Goal: Task Accomplishment & Management: Manage account settings

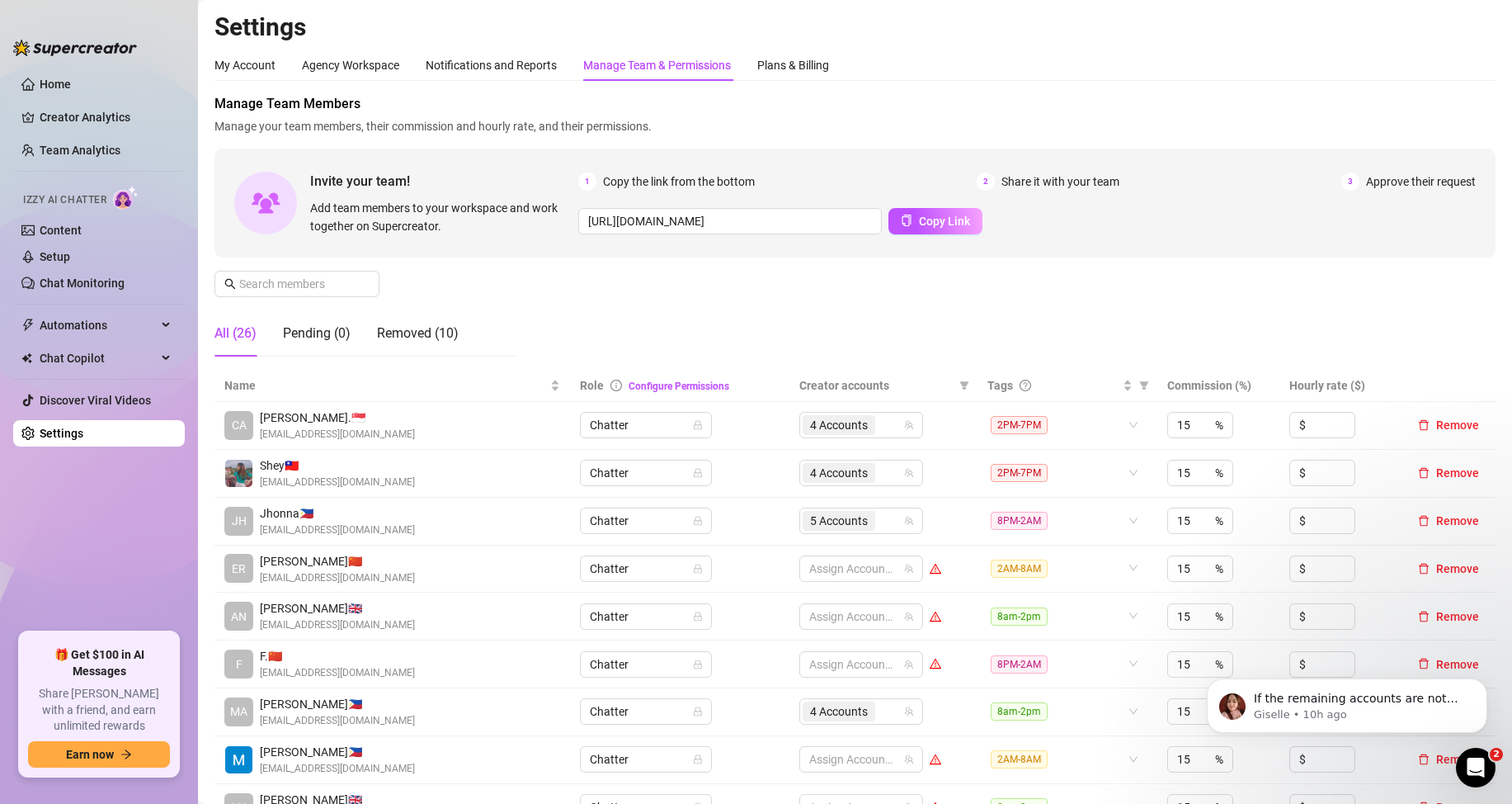
scroll to position [165, 0]
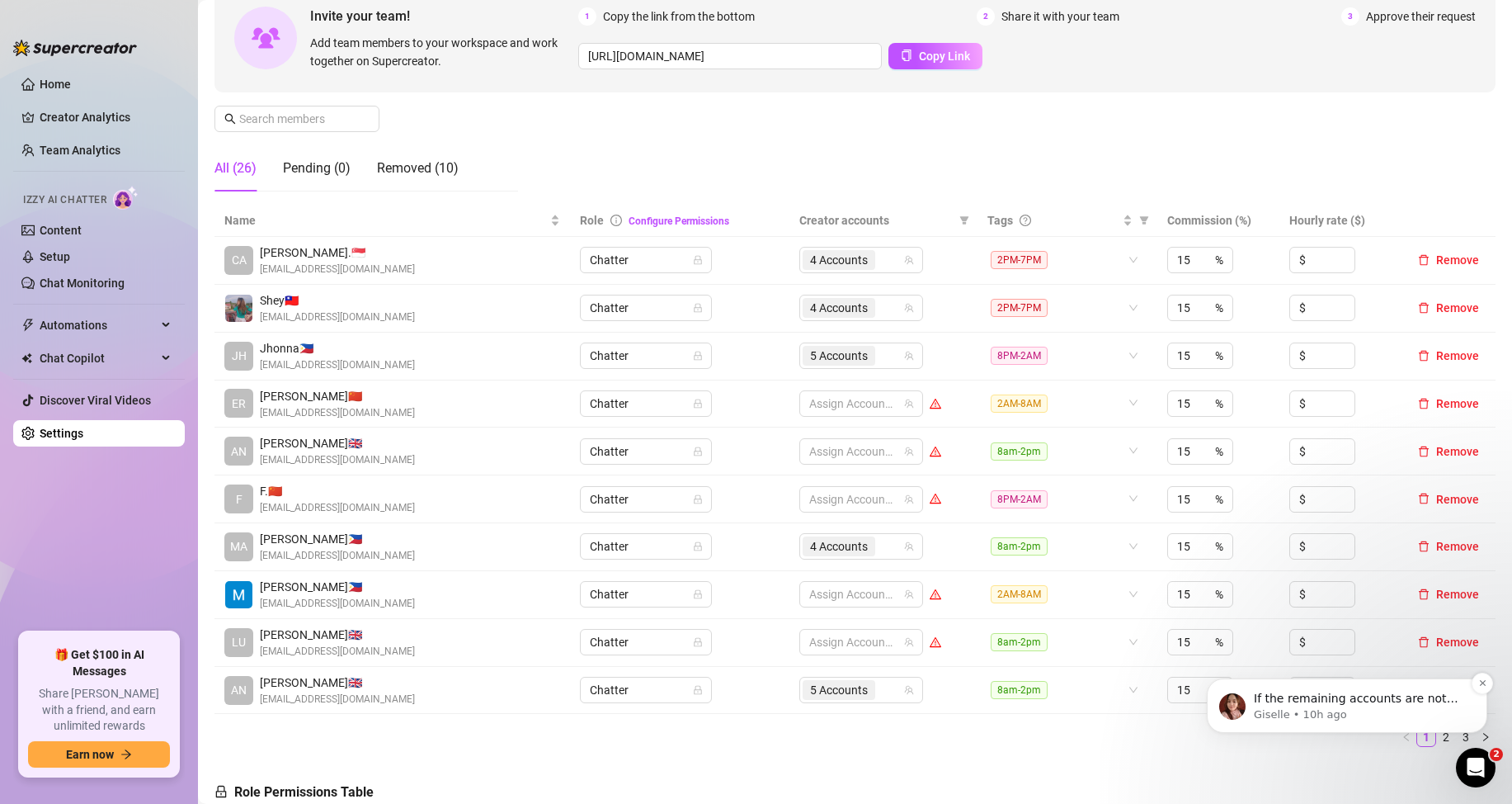
click at [1379, 705] on p "If the remaining accounts are not moved to a plan, they will stay on CRM Lite." at bounding box center [1360, 700] width 213 height 17
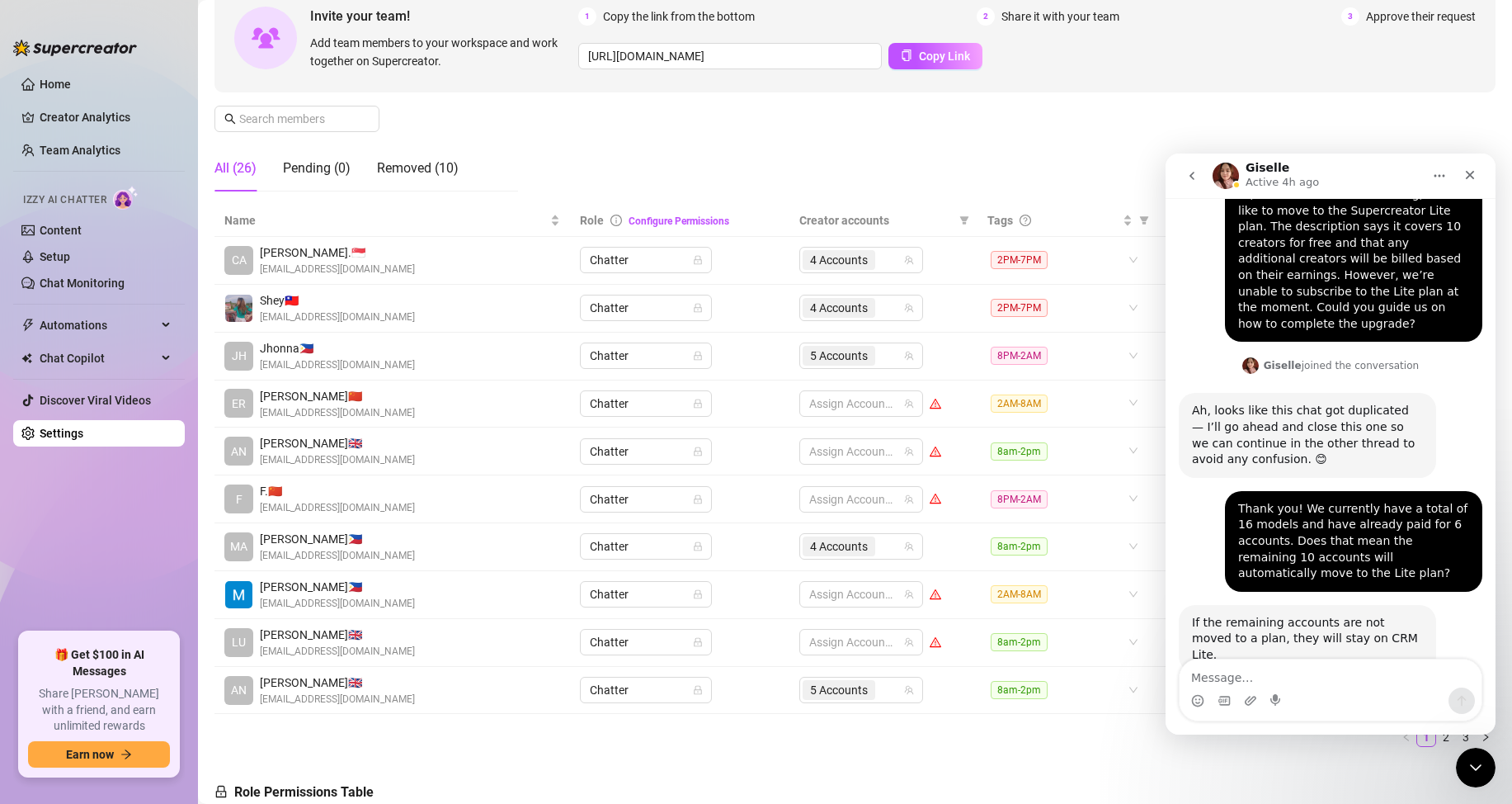
scroll to position [2, 0]
click at [1469, 172] on icon "Close" at bounding box center [1471, 175] width 13 height 13
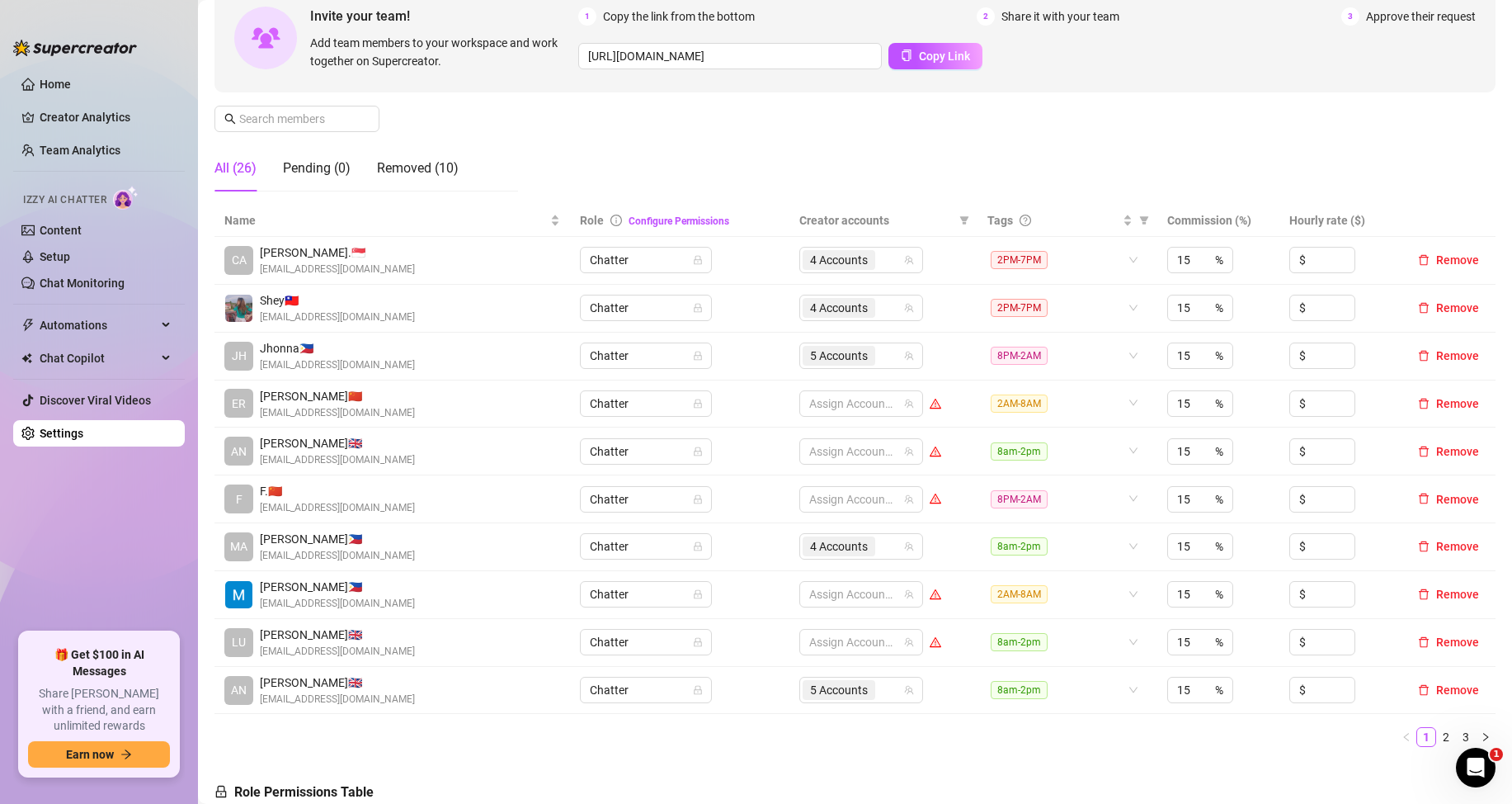
click at [1457, 729] on link "3" at bounding box center [1466, 737] width 18 height 18
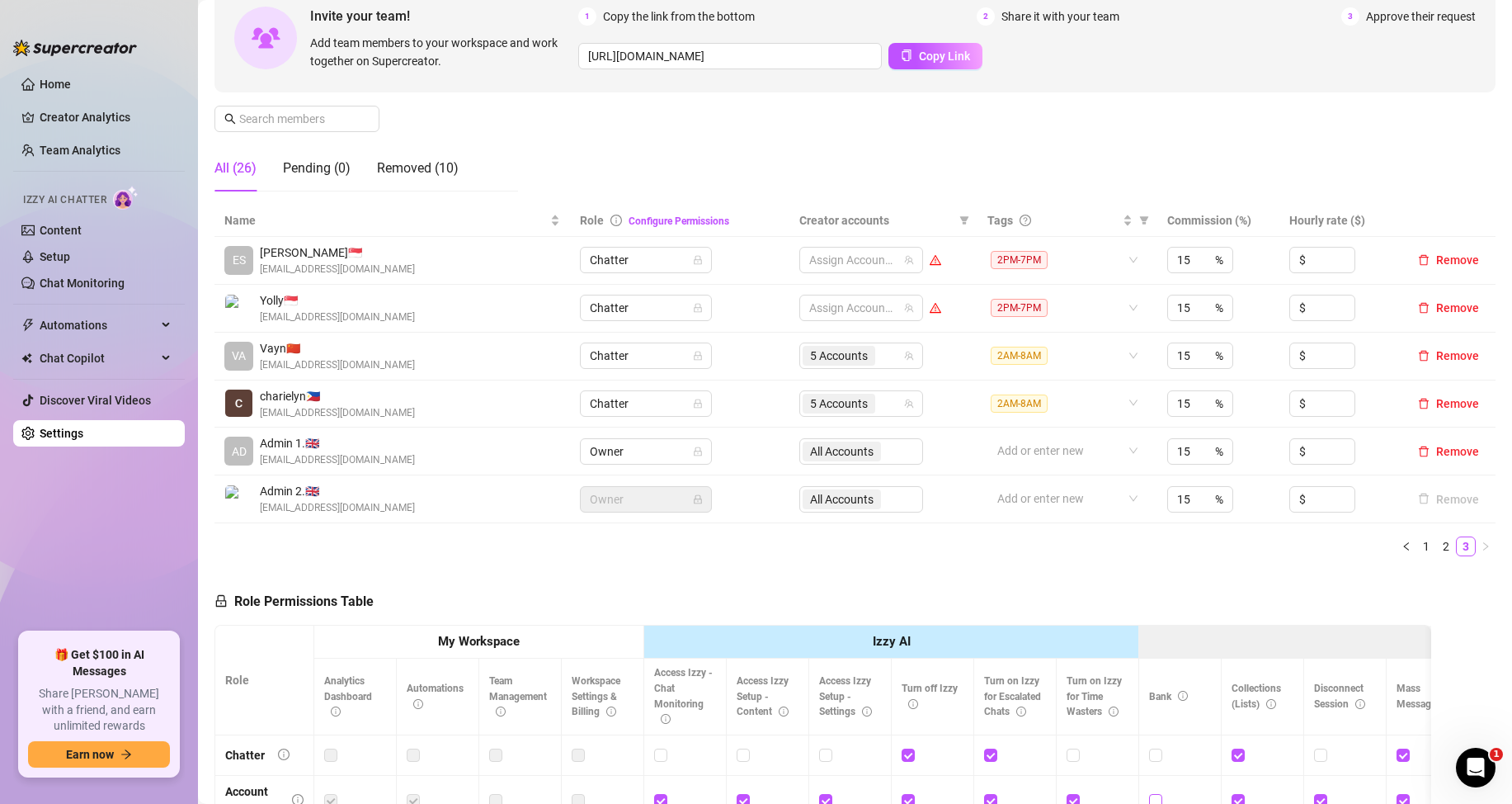
scroll to position [258, 0]
click at [880, 360] on div "5 Accounts" at bounding box center [853, 356] width 99 height 23
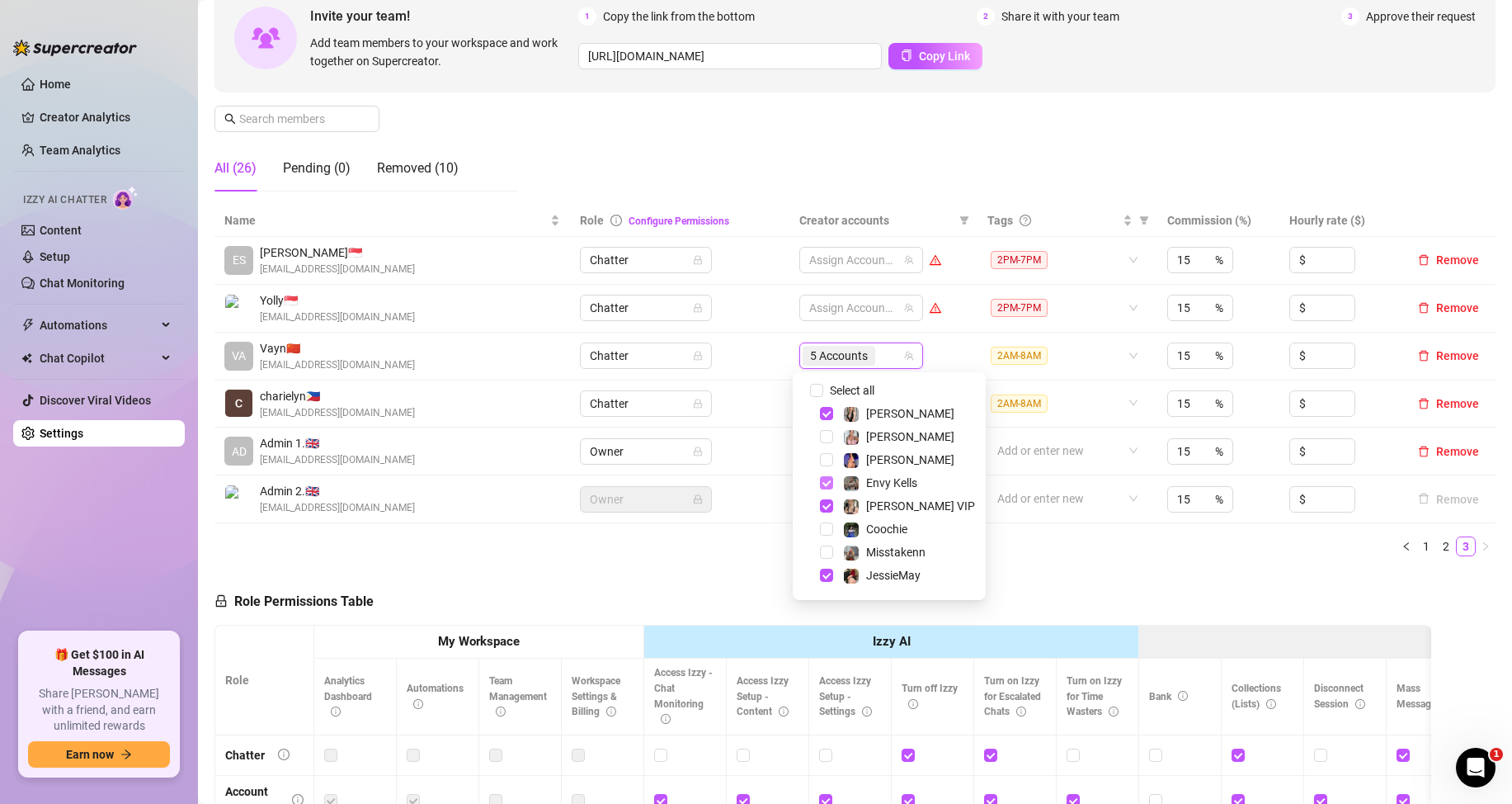
click at [827, 414] on span "Select tree node" at bounding box center [827, 414] width 13 height 13
click at [823, 482] on span "Select tree node" at bounding box center [827, 483] width 13 height 13
click at [824, 506] on span "Select tree node" at bounding box center [827, 506] width 13 height 13
click at [830, 494] on span "Select tree node" at bounding box center [827, 493] width 13 height 13
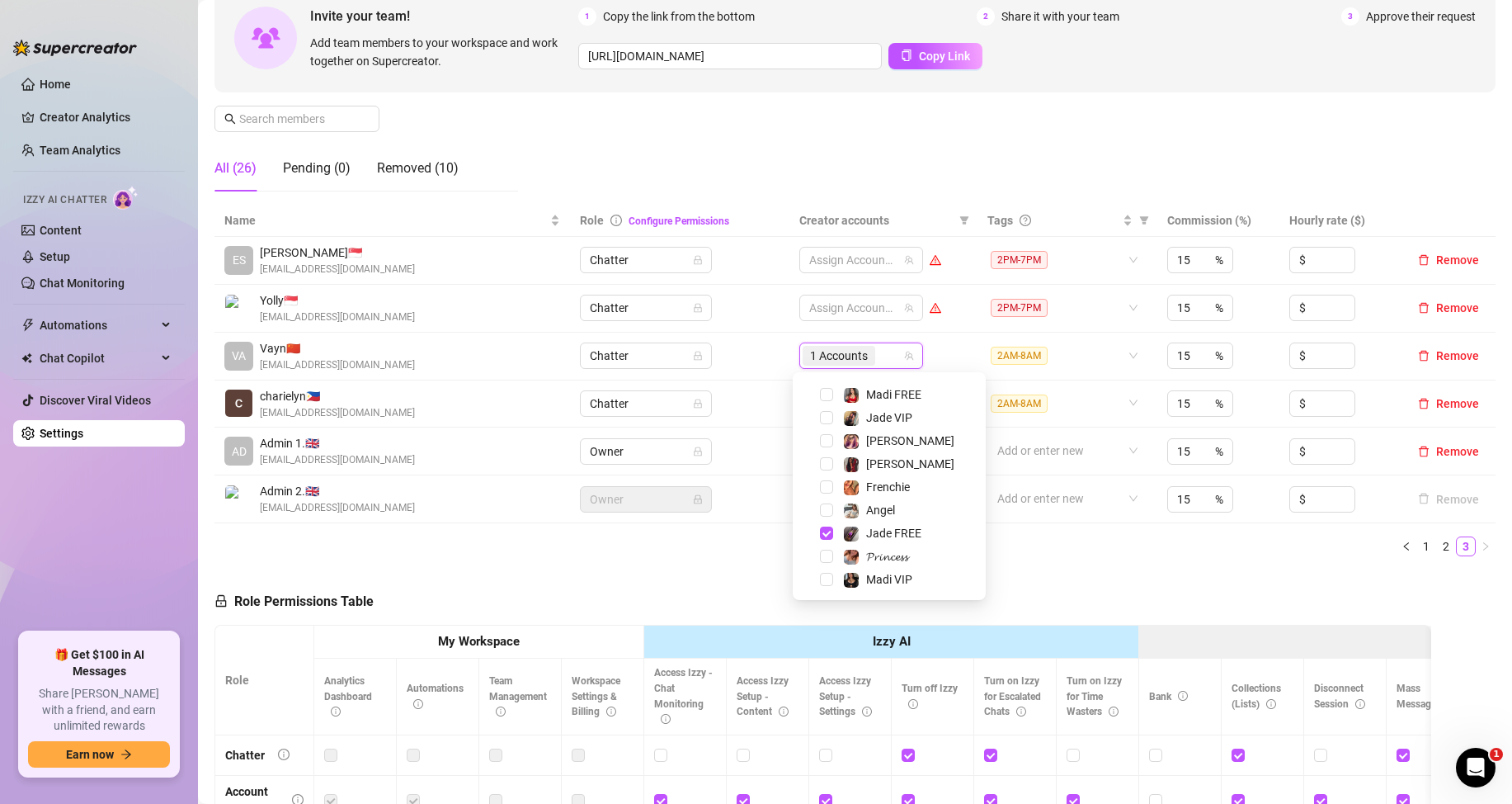
scroll to position [205, 0]
click at [825, 419] on span "Select tree node" at bounding box center [827, 417] width 13 height 13
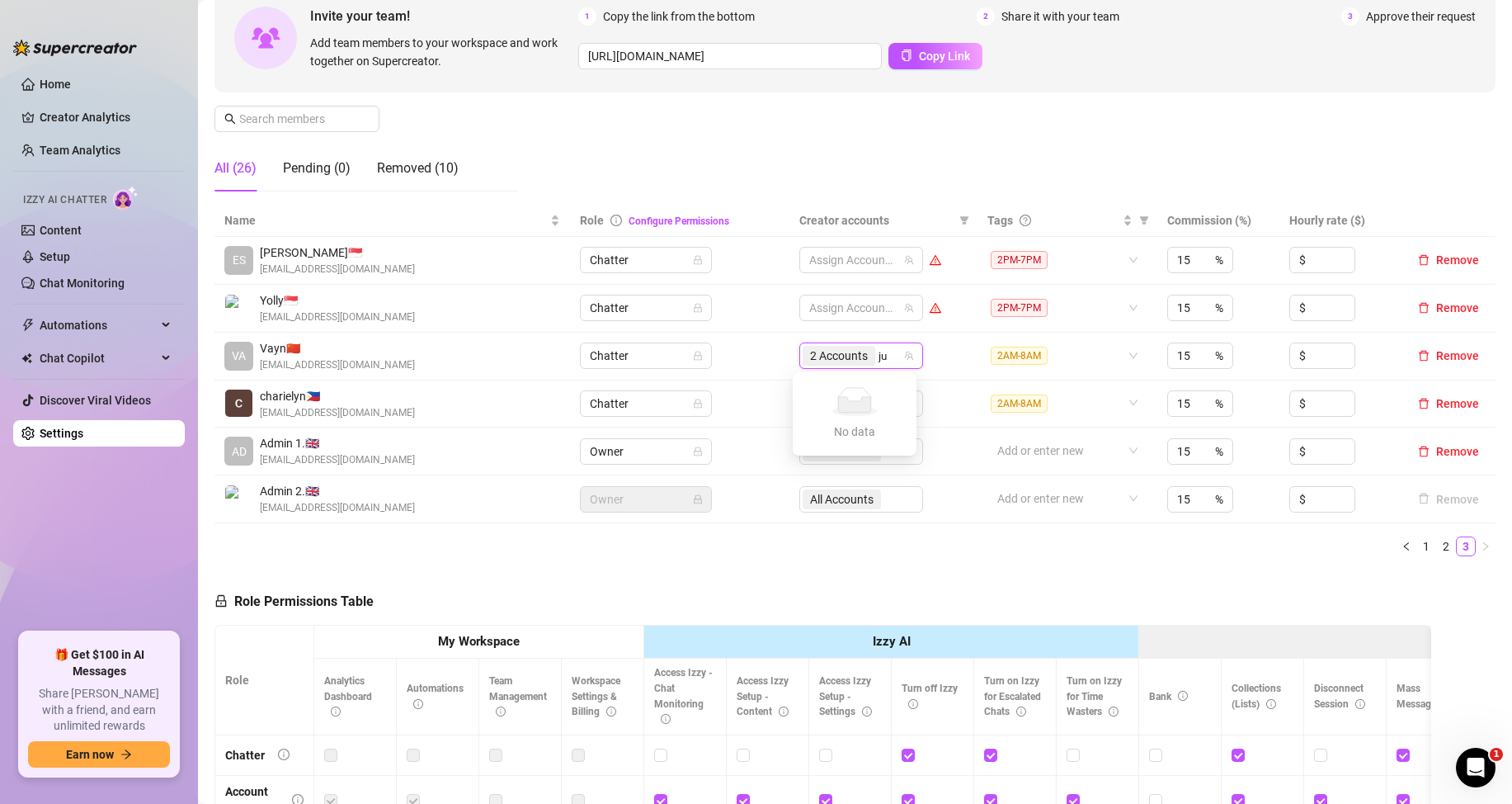
type input "j"
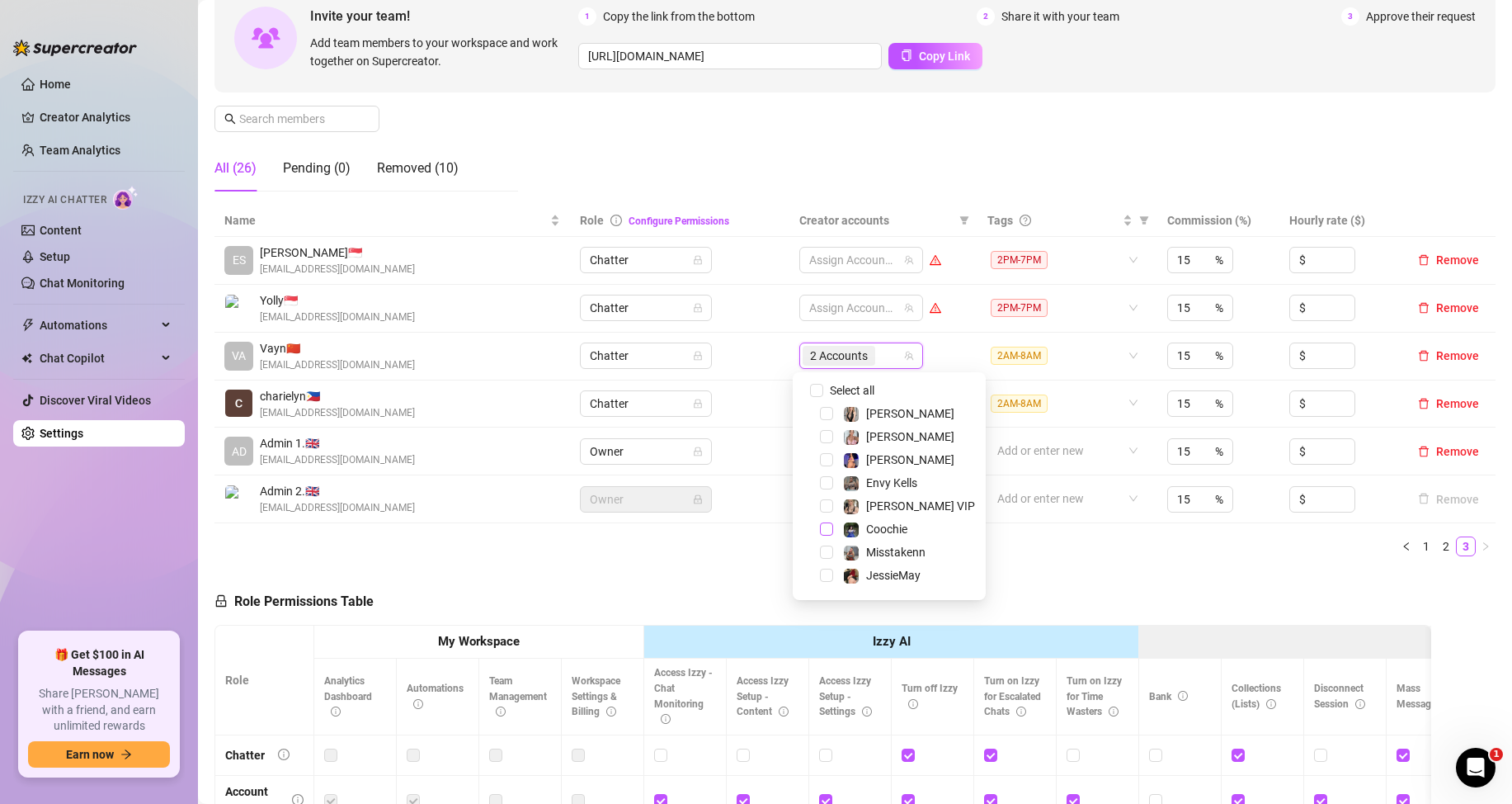
click at [825, 531] on span "Select tree node" at bounding box center [827, 529] width 13 height 13
type input "ma"
click at [826, 413] on span "Select tree node" at bounding box center [827, 414] width 13 height 13
click at [1150, 568] on div "Name Role Configure Permissions Creator accounts Tags Commission (%) Hourly rat…" at bounding box center [855, 387] width 1282 height 365
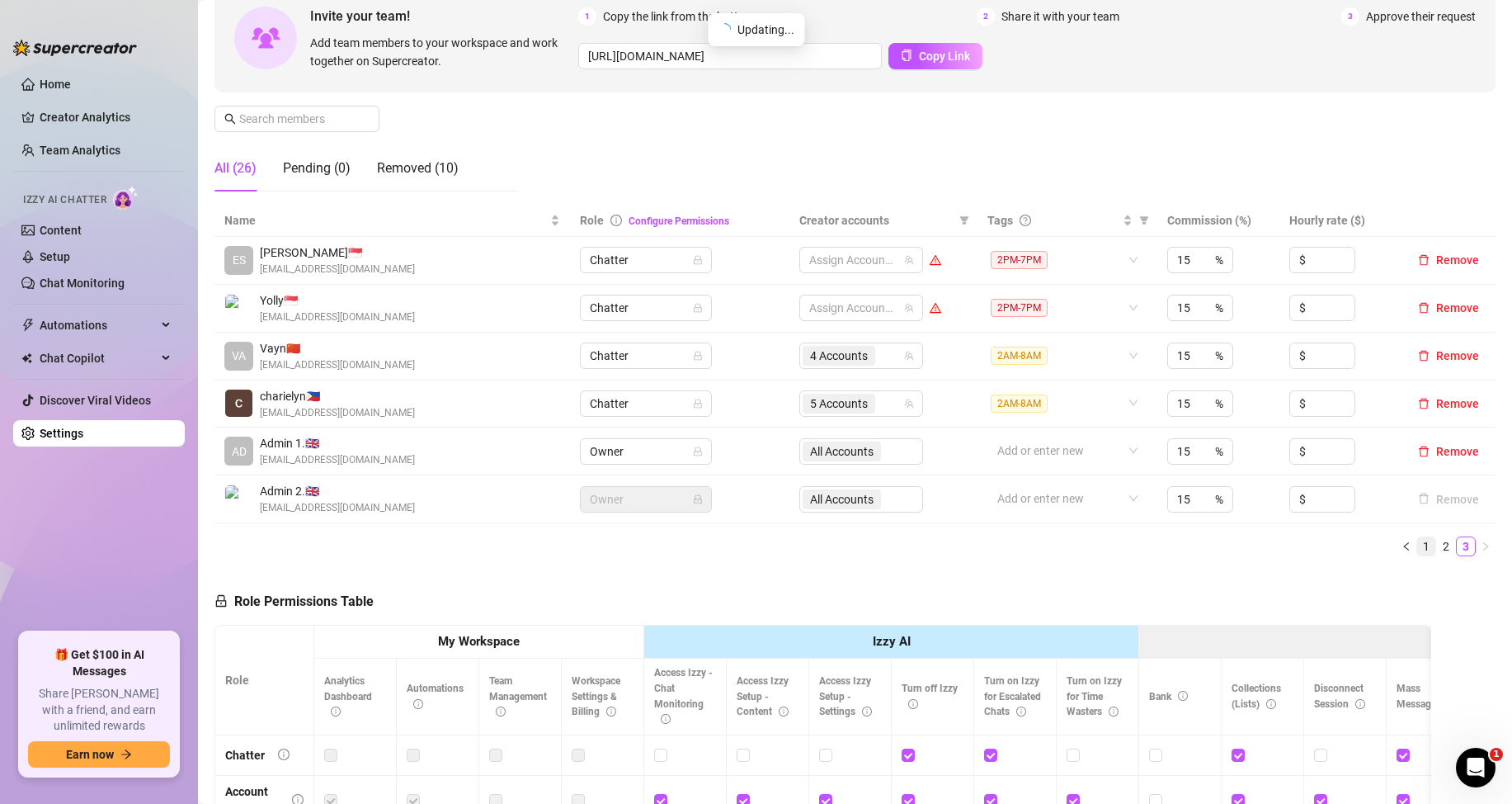
click at [1418, 549] on link "1" at bounding box center [1427, 546] width 18 height 18
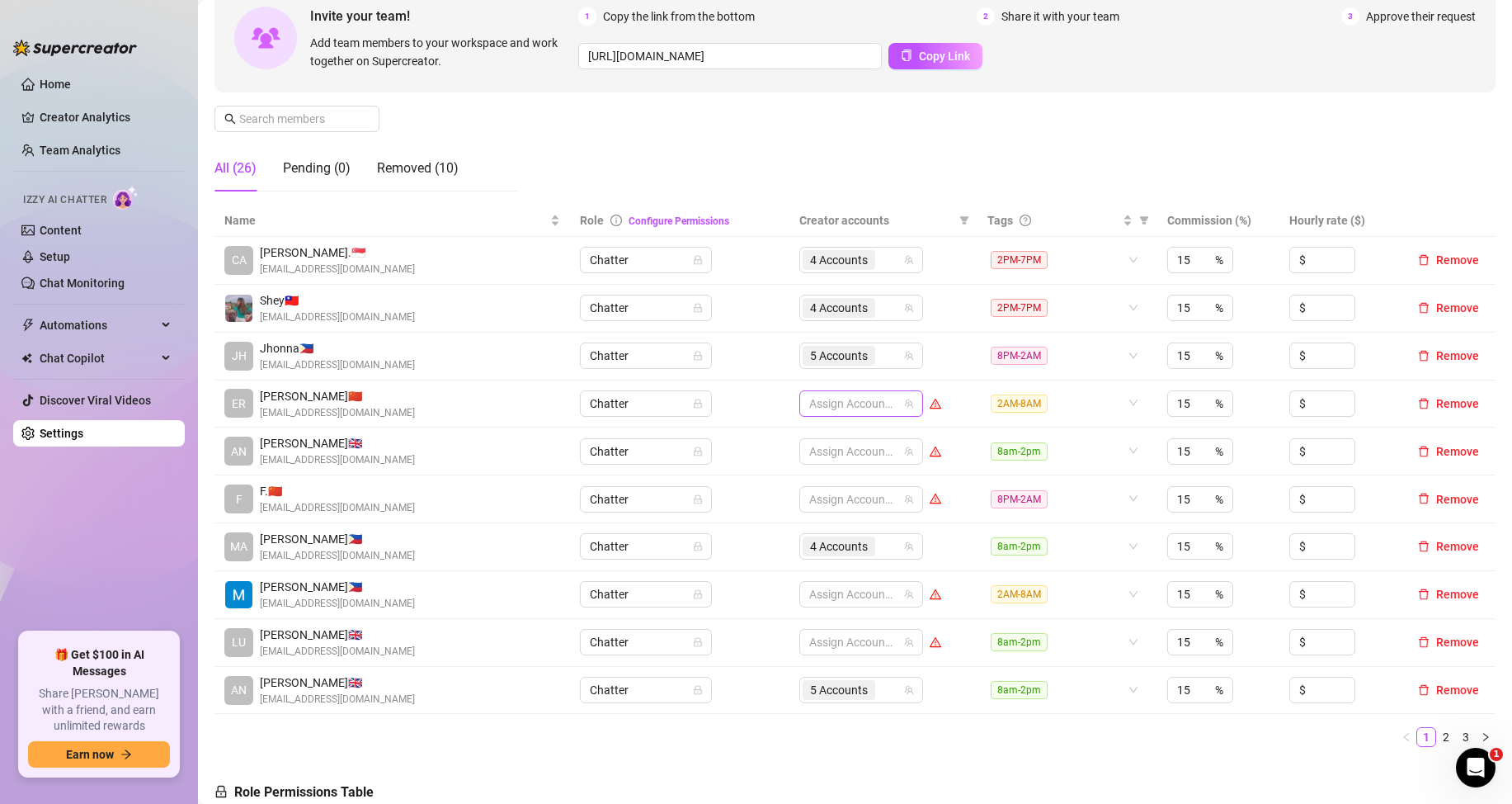
click at [831, 400] on div at bounding box center [853, 404] width 99 height 23
type input "jes"
click at [824, 438] on span "Select tree node" at bounding box center [827, 438] width 13 height 13
type input "ang"
click at [826, 434] on span "Select tree node" at bounding box center [827, 438] width 13 height 13
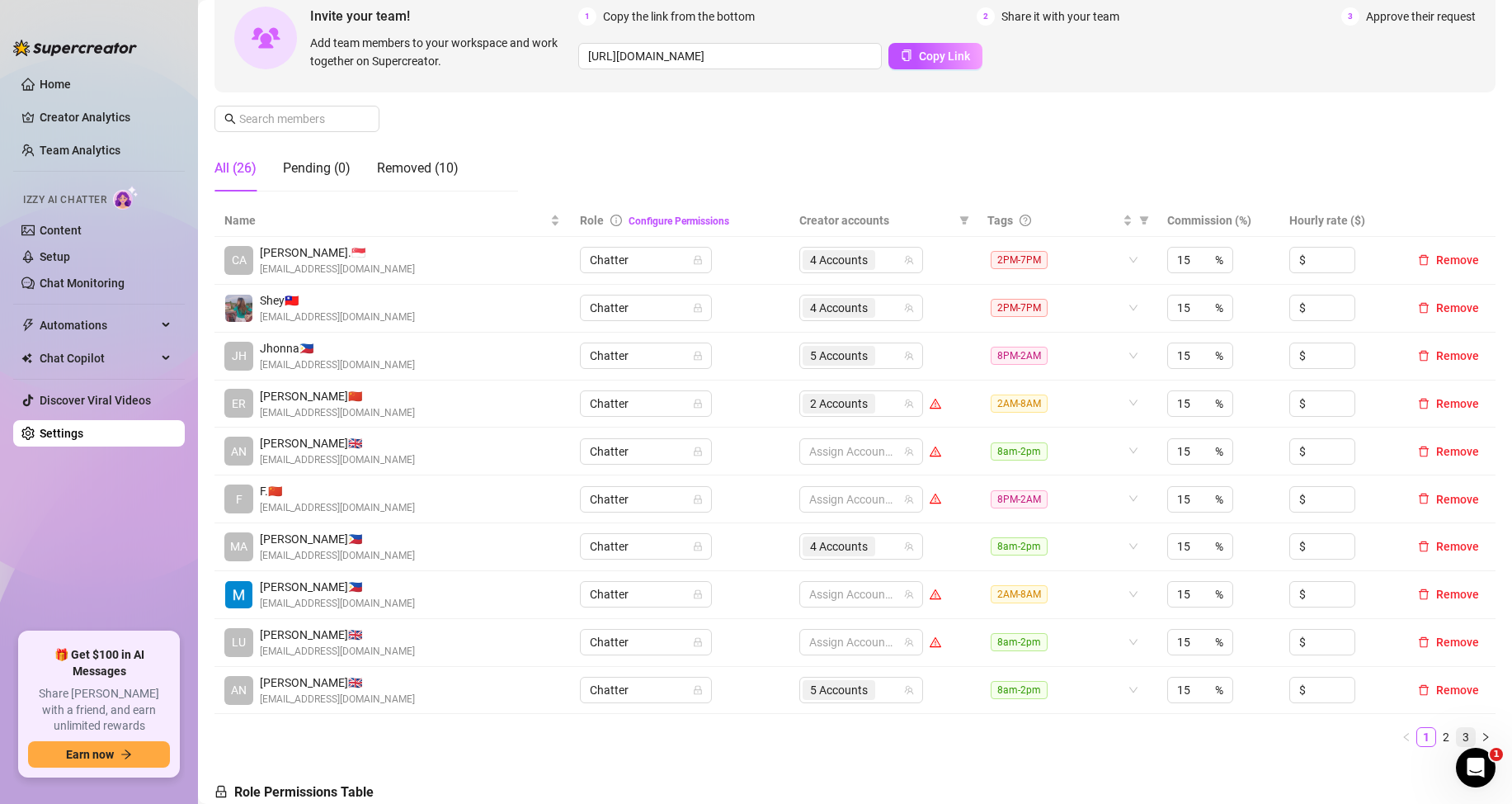
click at [1457, 733] on link "3" at bounding box center [1466, 737] width 18 height 18
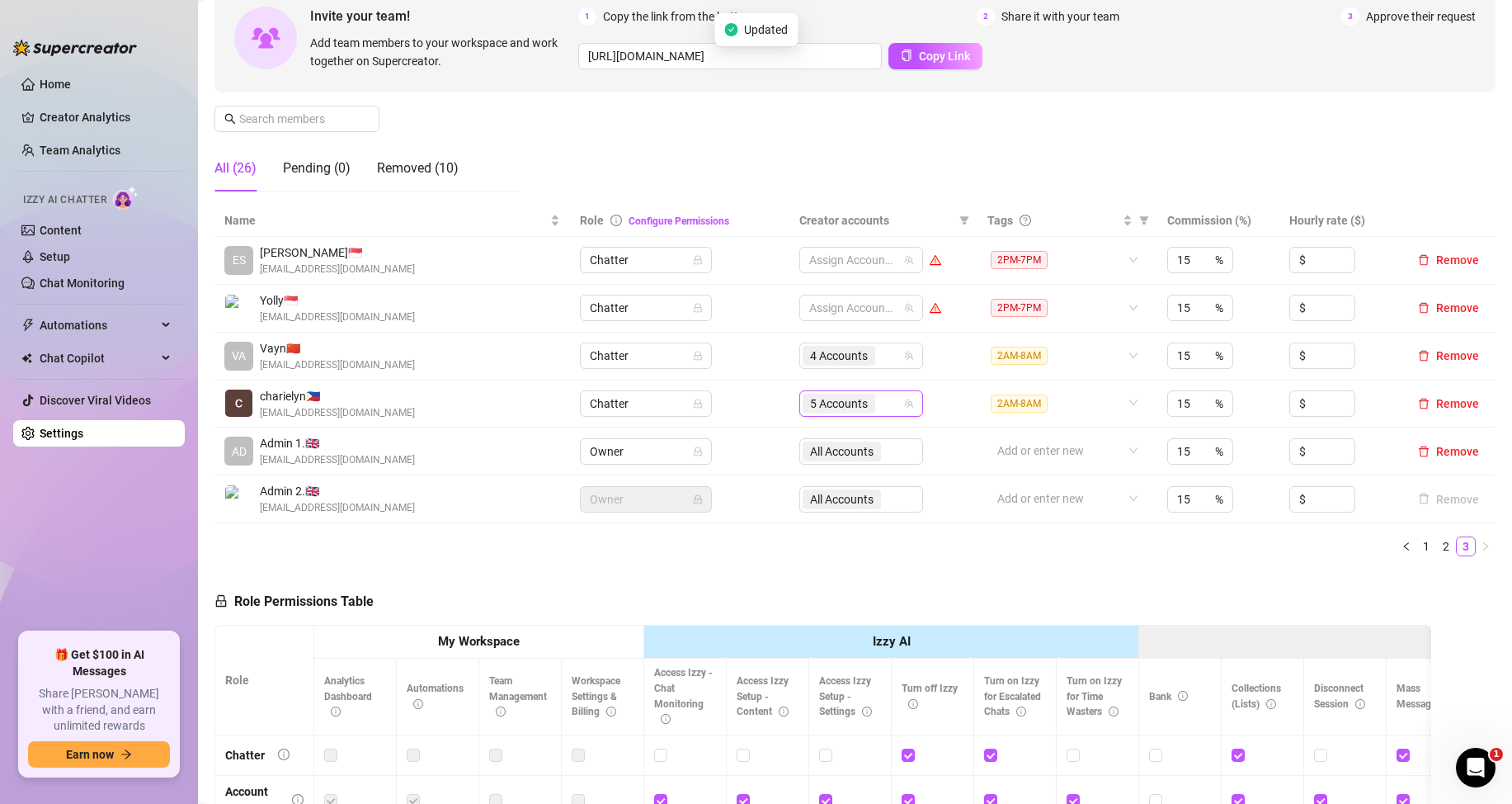
click at [877, 404] on div "5 Accounts" at bounding box center [853, 404] width 99 height 23
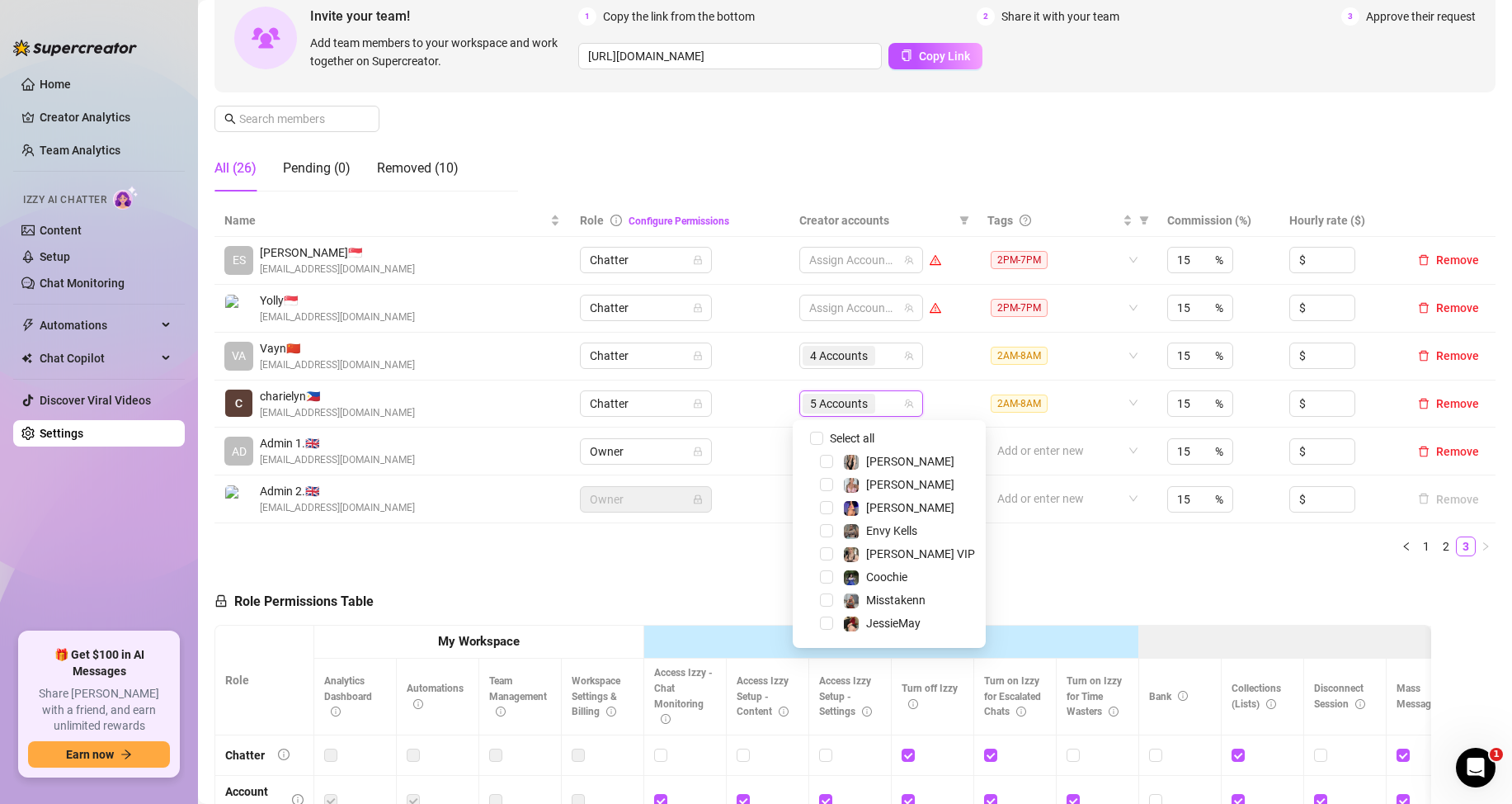
scroll to position [165, 0]
click at [825, 482] on span "Select tree node" at bounding box center [827, 482] width 13 height 13
click at [824, 498] on span "Select tree node" at bounding box center [827, 504] width 13 height 13
drag, startPoint x: 824, startPoint y: 525, endPoint x: 829, endPoint y: 549, distance: 24.5
click at [824, 526] on span "Select tree node" at bounding box center [827, 527] width 13 height 13
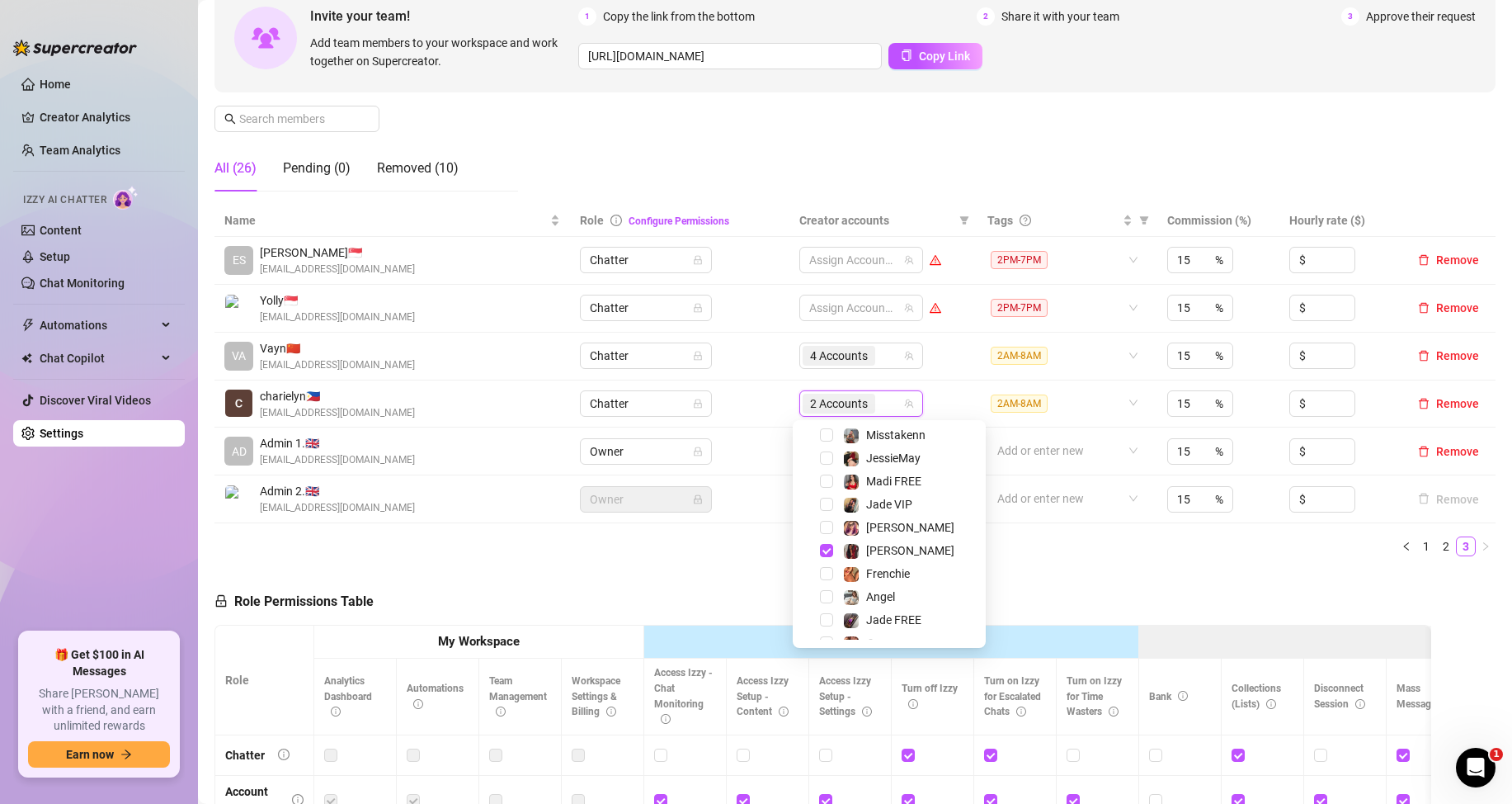
click at [829, 550] on span "Select tree node" at bounding box center [827, 550] width 13 height 13
click at [826, 628] on span "Select tree node" at bounding box center [827, 627] width 13 height 13
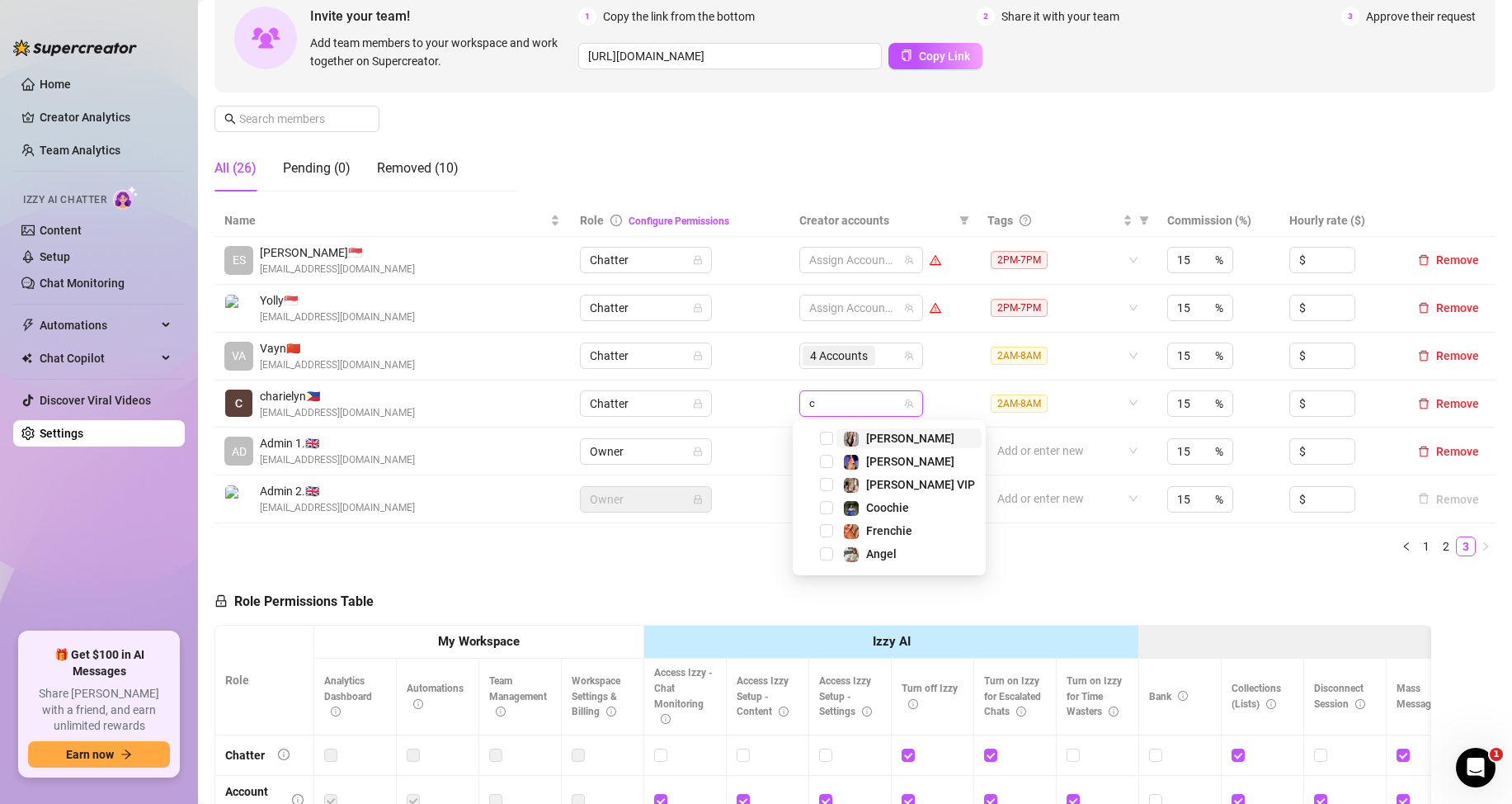
scroll to position [0, 0]
type input "ch"
click at [823, 458] on span "Select tree node" at bounding box center [827, 462] width 13 height 13
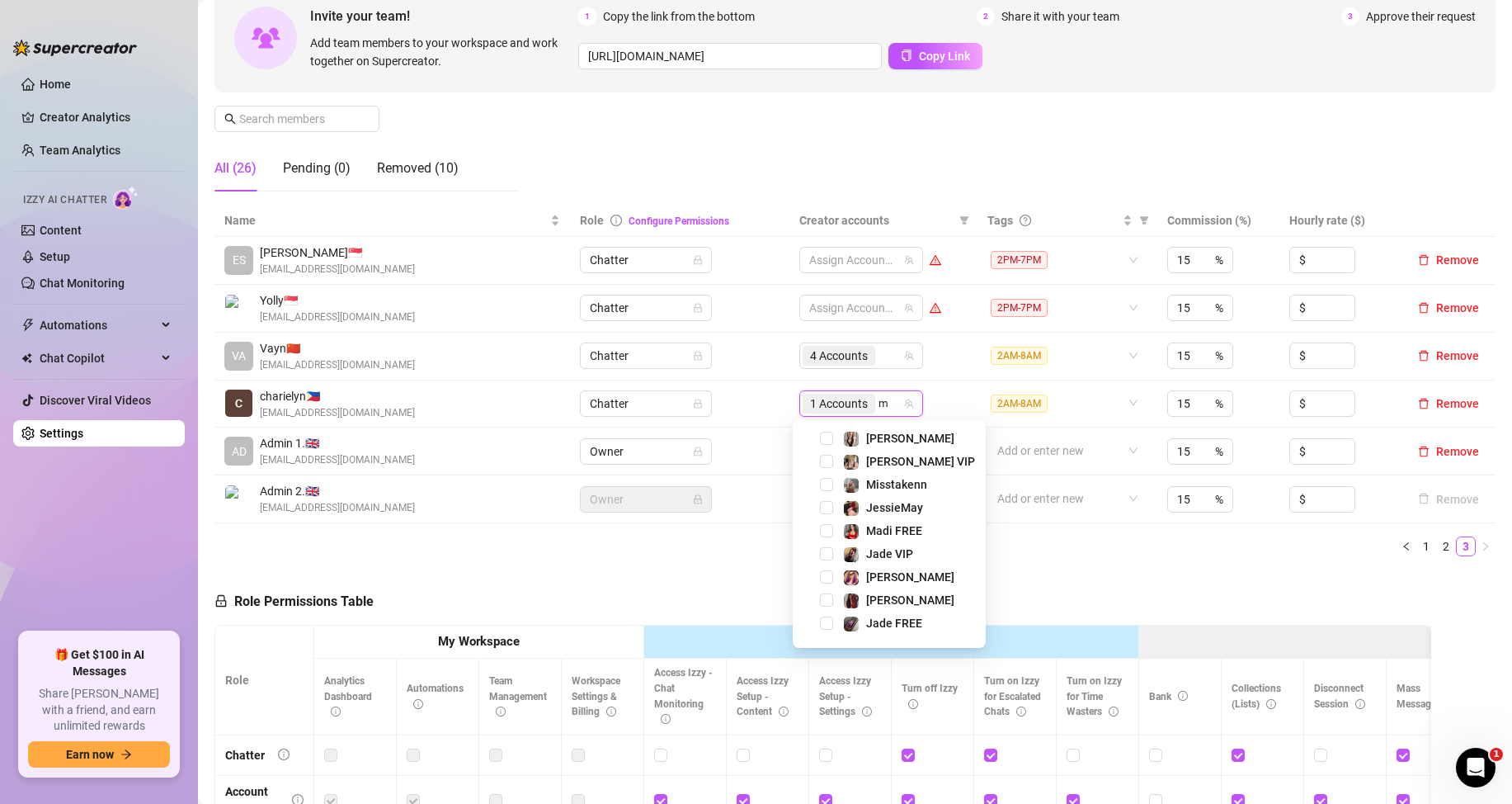
type input "mi"
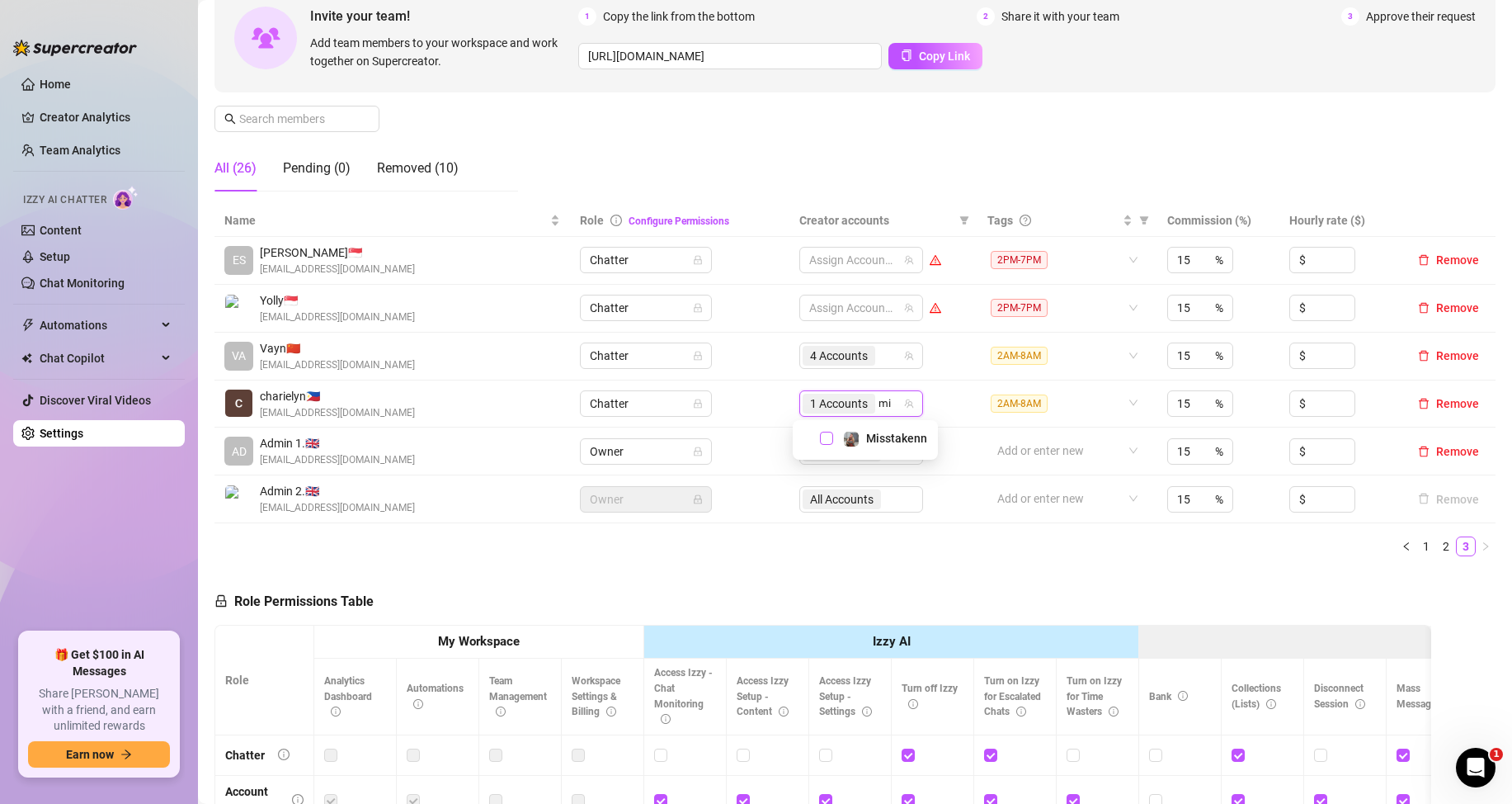
click at [823, 441] on span "Select tree node" at bounding box center [827, 438] width 13 height 13
click at [894, 407] on div "2 Accounts" at bounding box center [853, 404] width 99 height 23
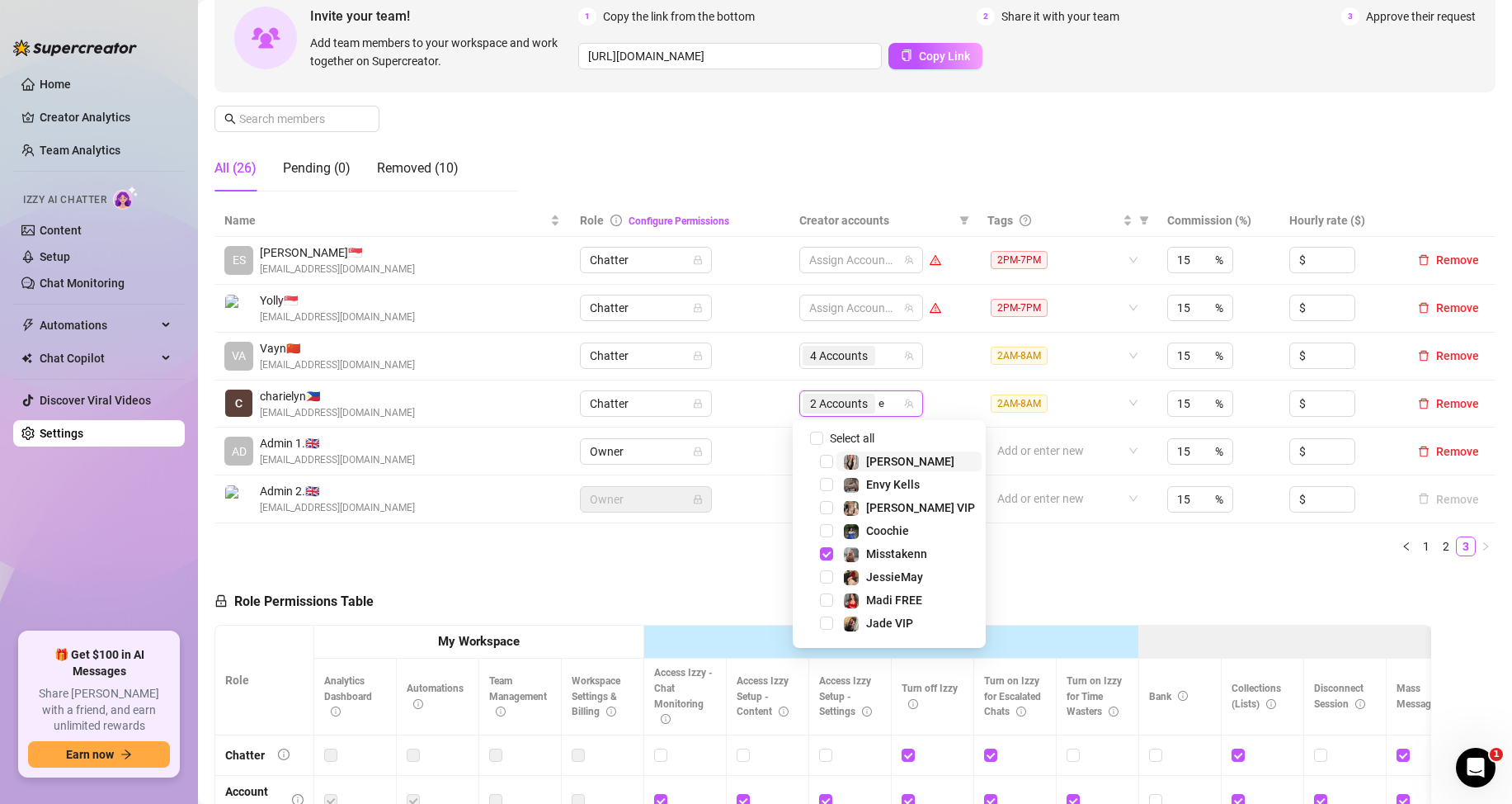
type input "en"
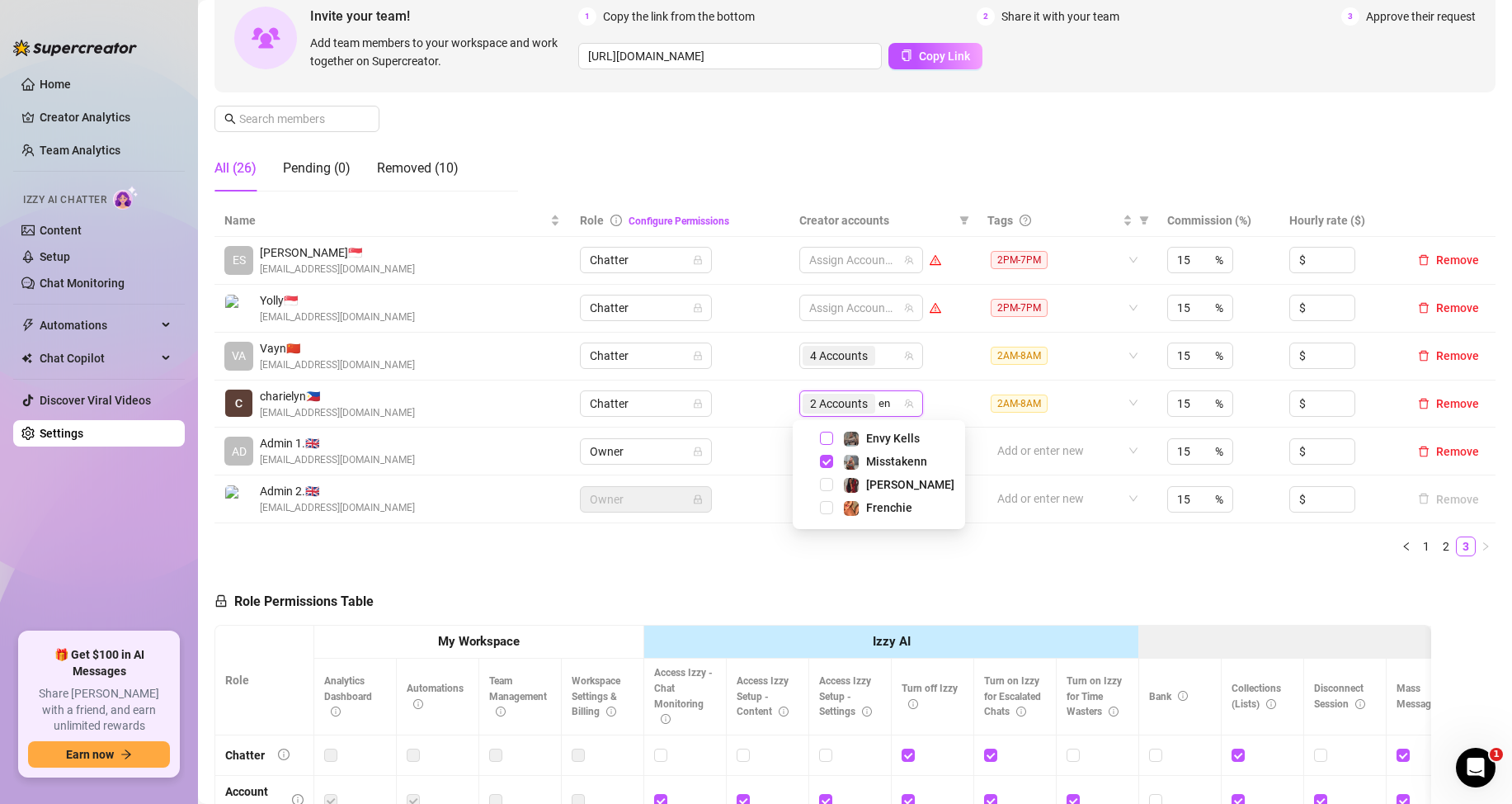
click at [829, 440] on span "Select tree node" at bounding box center [827, 438] width 13 height 13
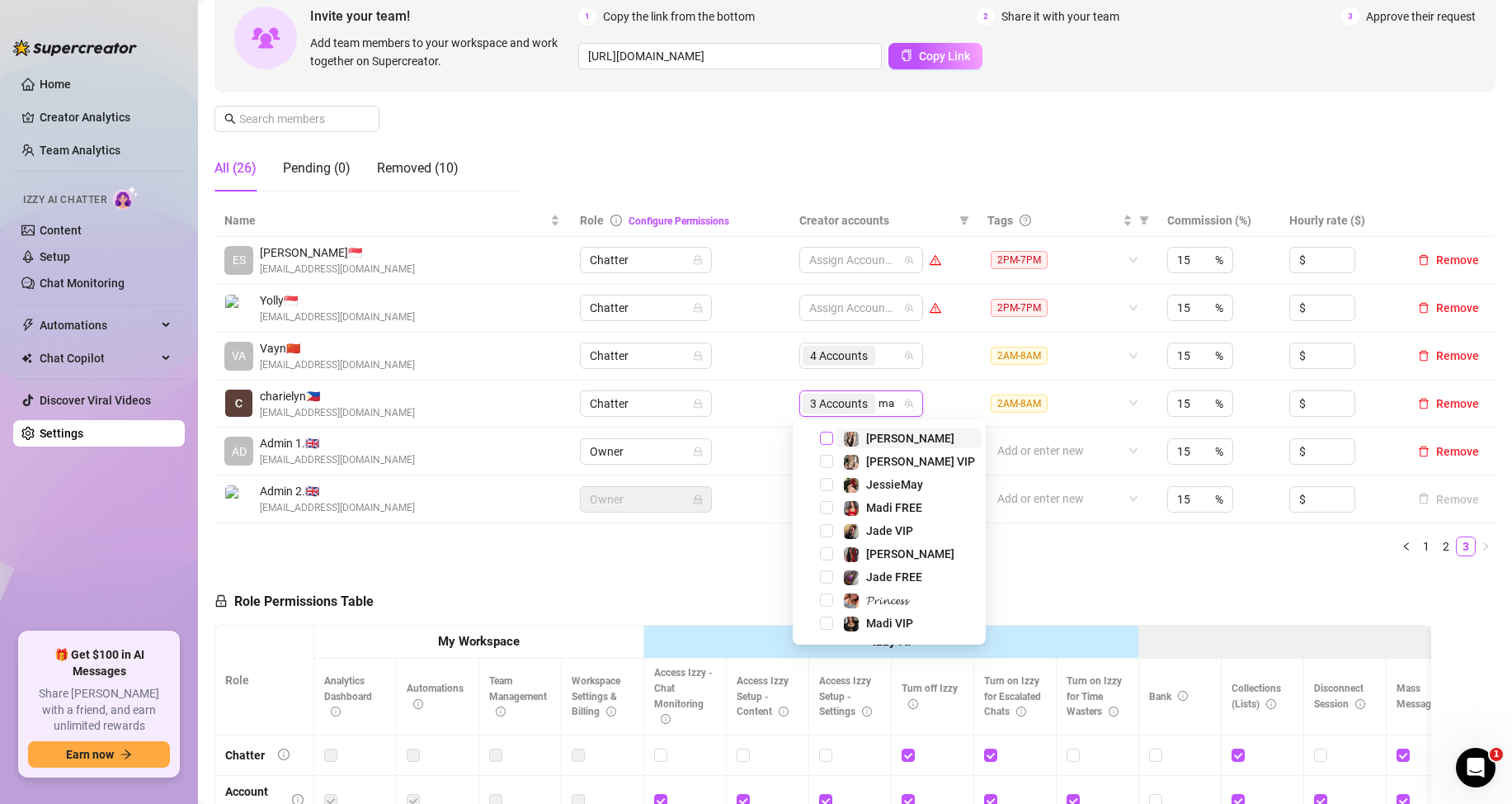
type input "mar"
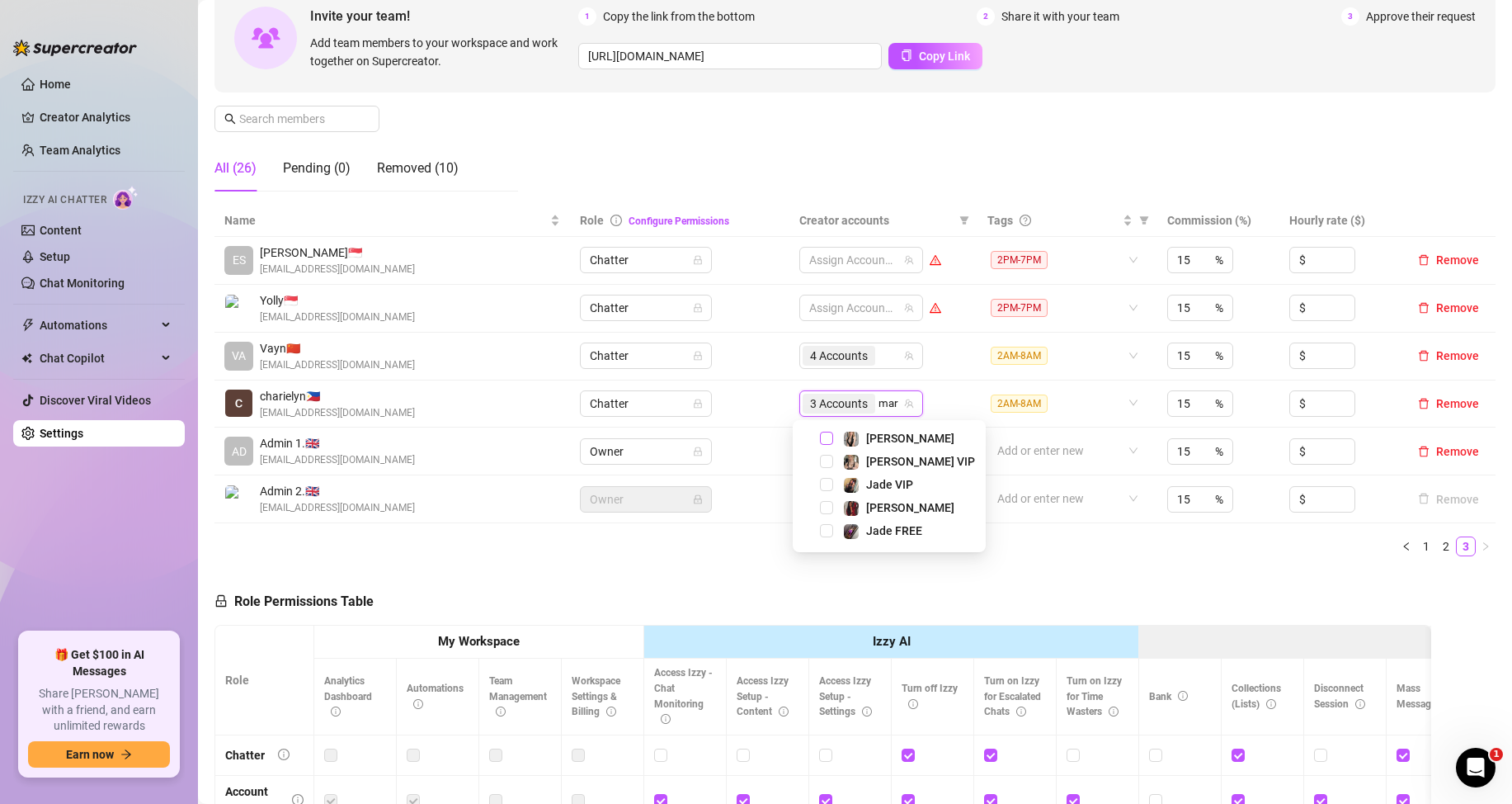
click at [832, 438] on span "Select tree node" at bounding box center [827, 438] width 13 height 13
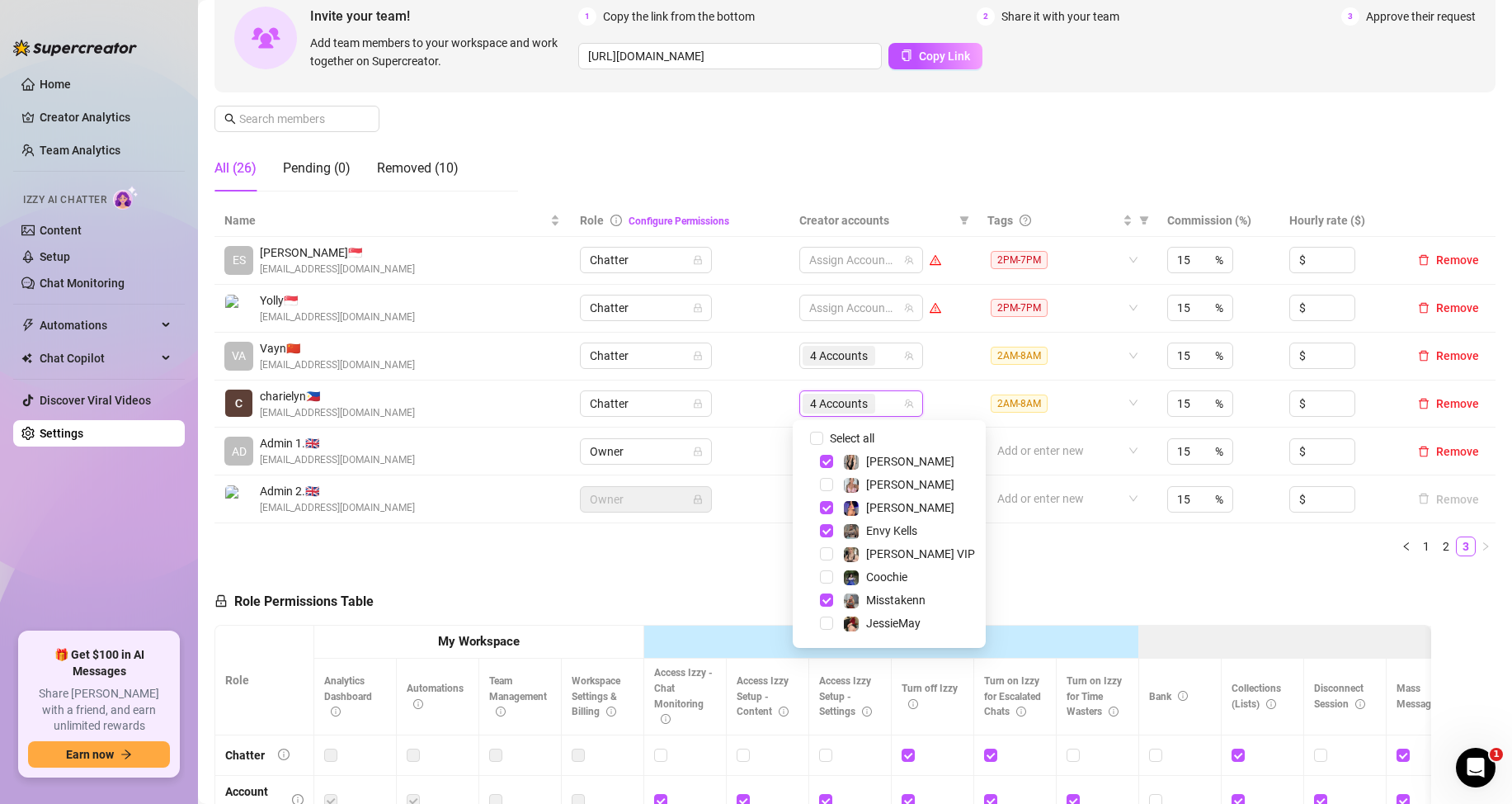
drag, startPoint x: 1127, startPoint y: 571, endPoint x: 425, endPoint y: 800, distance: 738.4
click at [1126, 573] on div "Role Permissions Table Role My Workspace Izzy AI OnlyFans Side Menu OnlyFans Ch…" at bounding box center [823, 804] width 1217 height 469
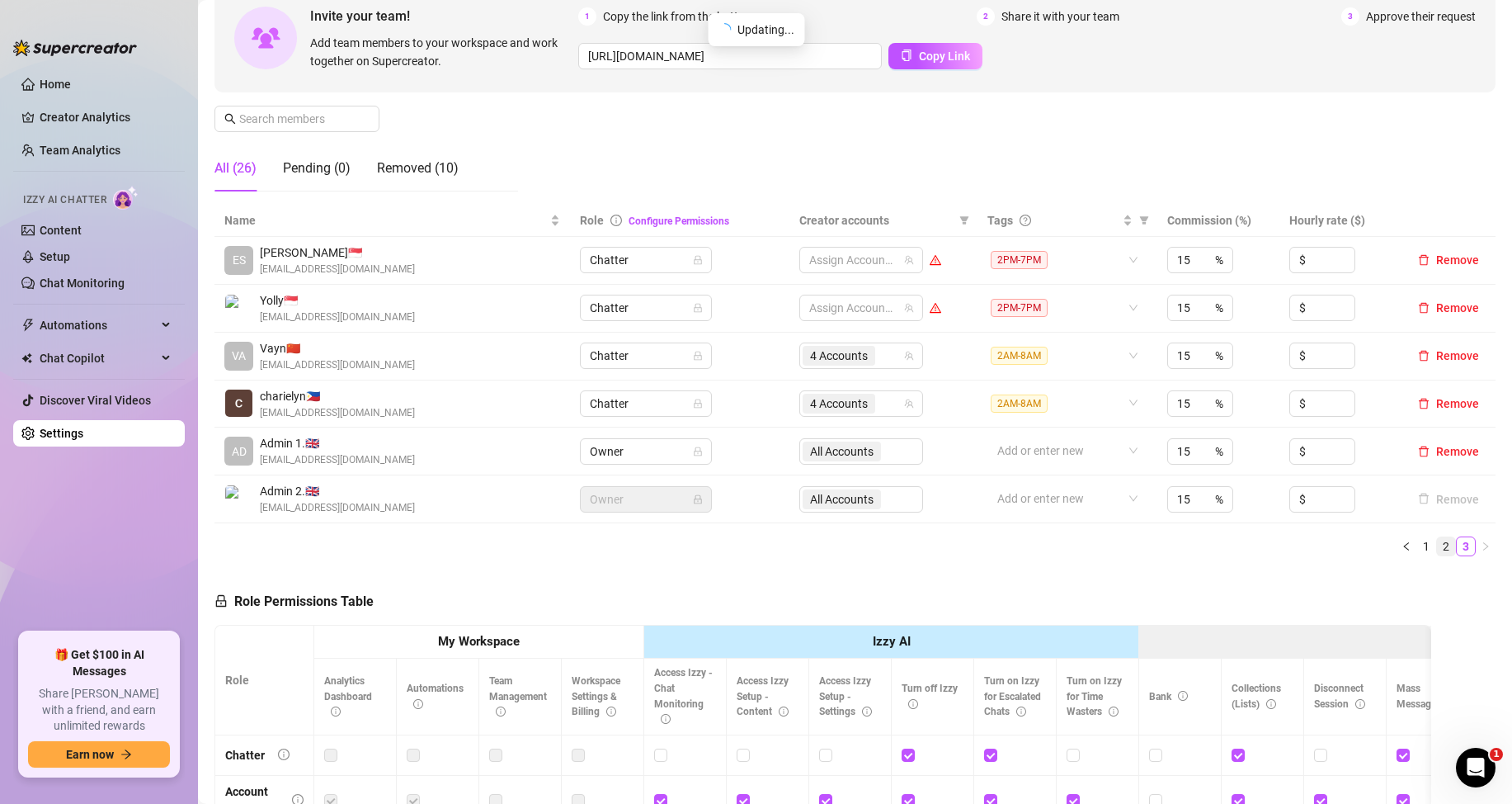
click at [1336, 567] on div "Name Role Configure Permissions Creator accounts Tags Commission (%) Hourly rat…" at bounding box center [855, 387] width 1282 height 365
click at [1419, 545] on link "1" at bounding box center [1427, 546] width 18 height 18
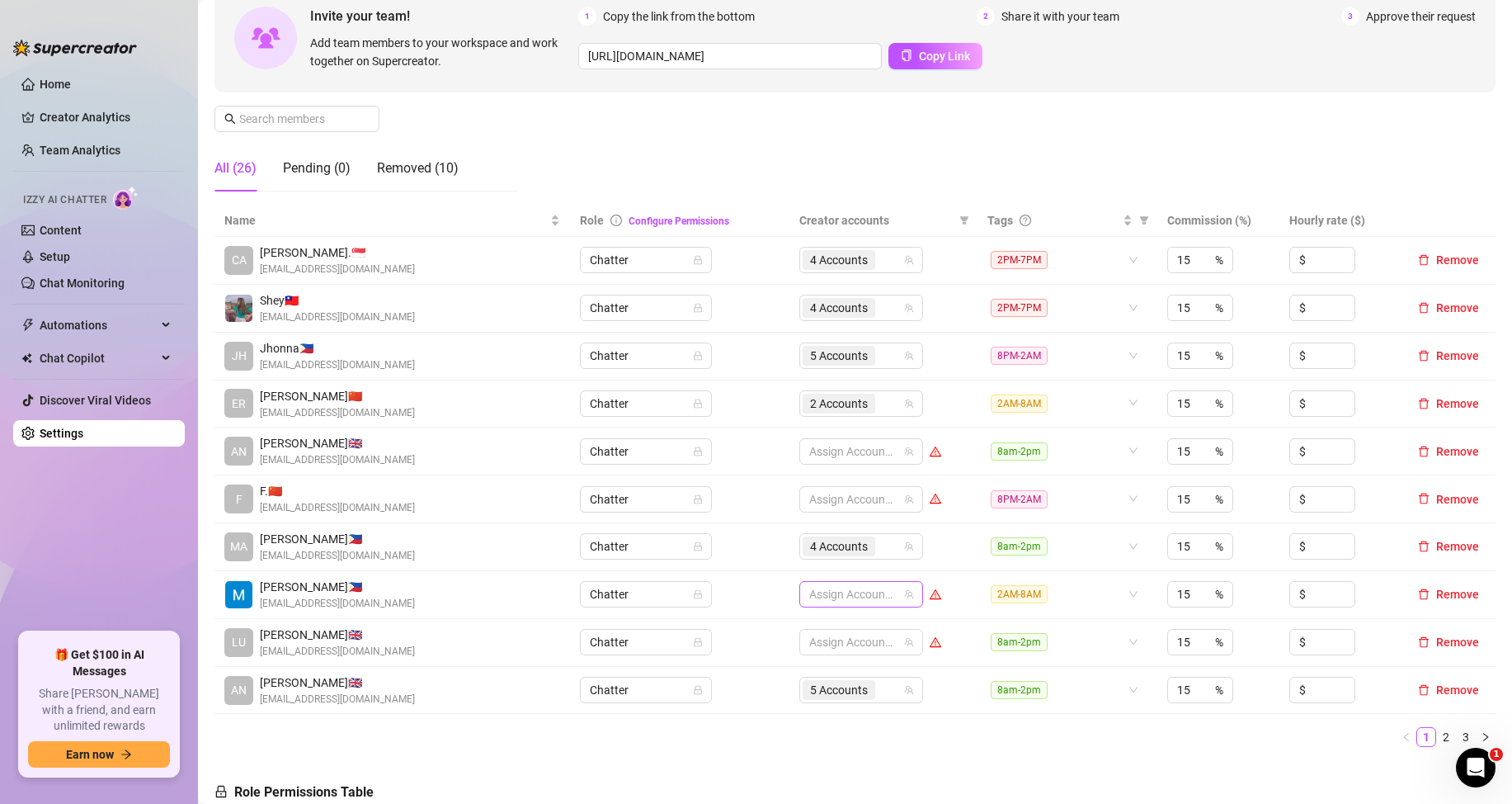
click at [819, 595] on div at bounding box center [853, 594] width 99 height 23
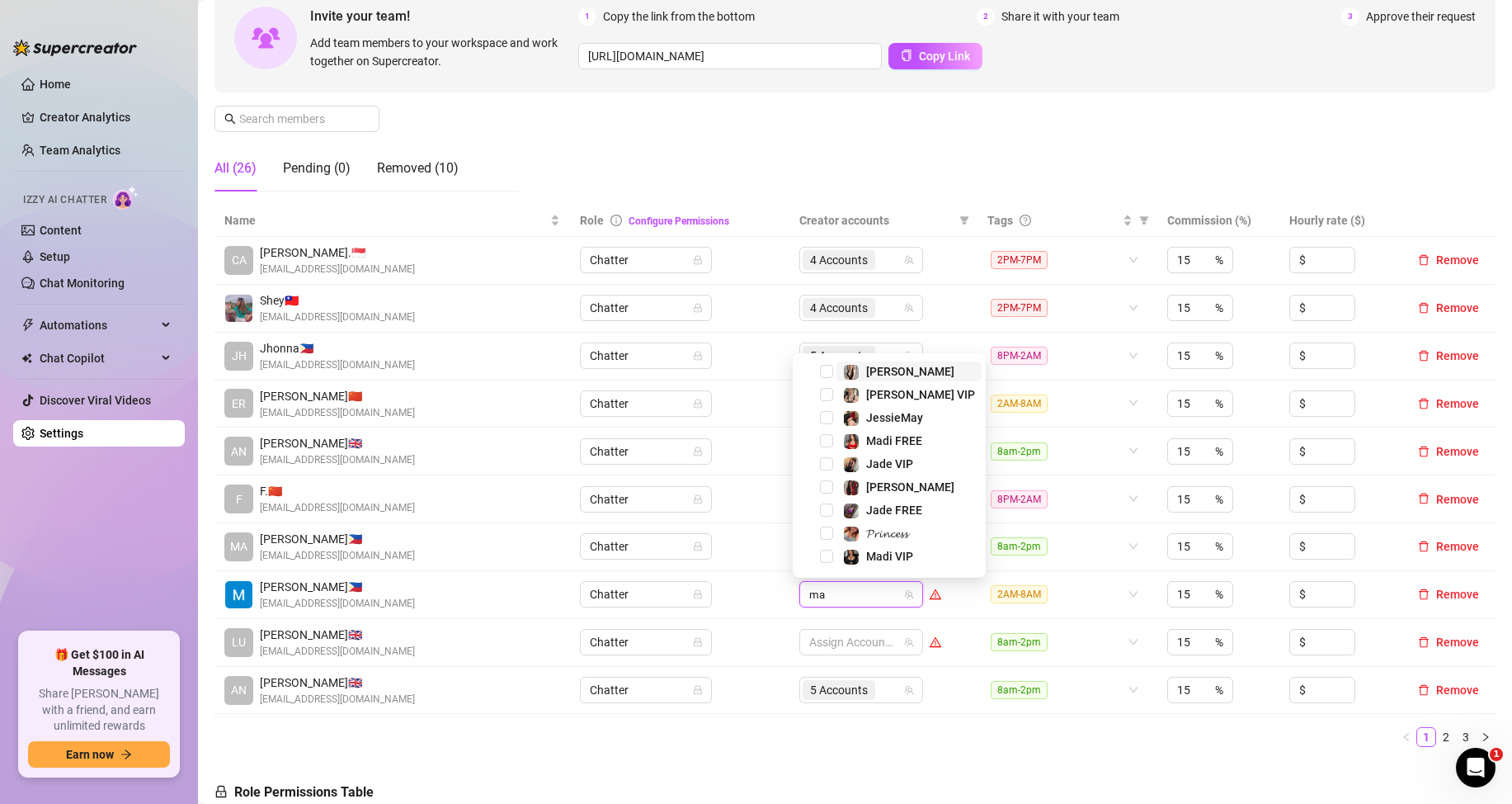
type input "mad"
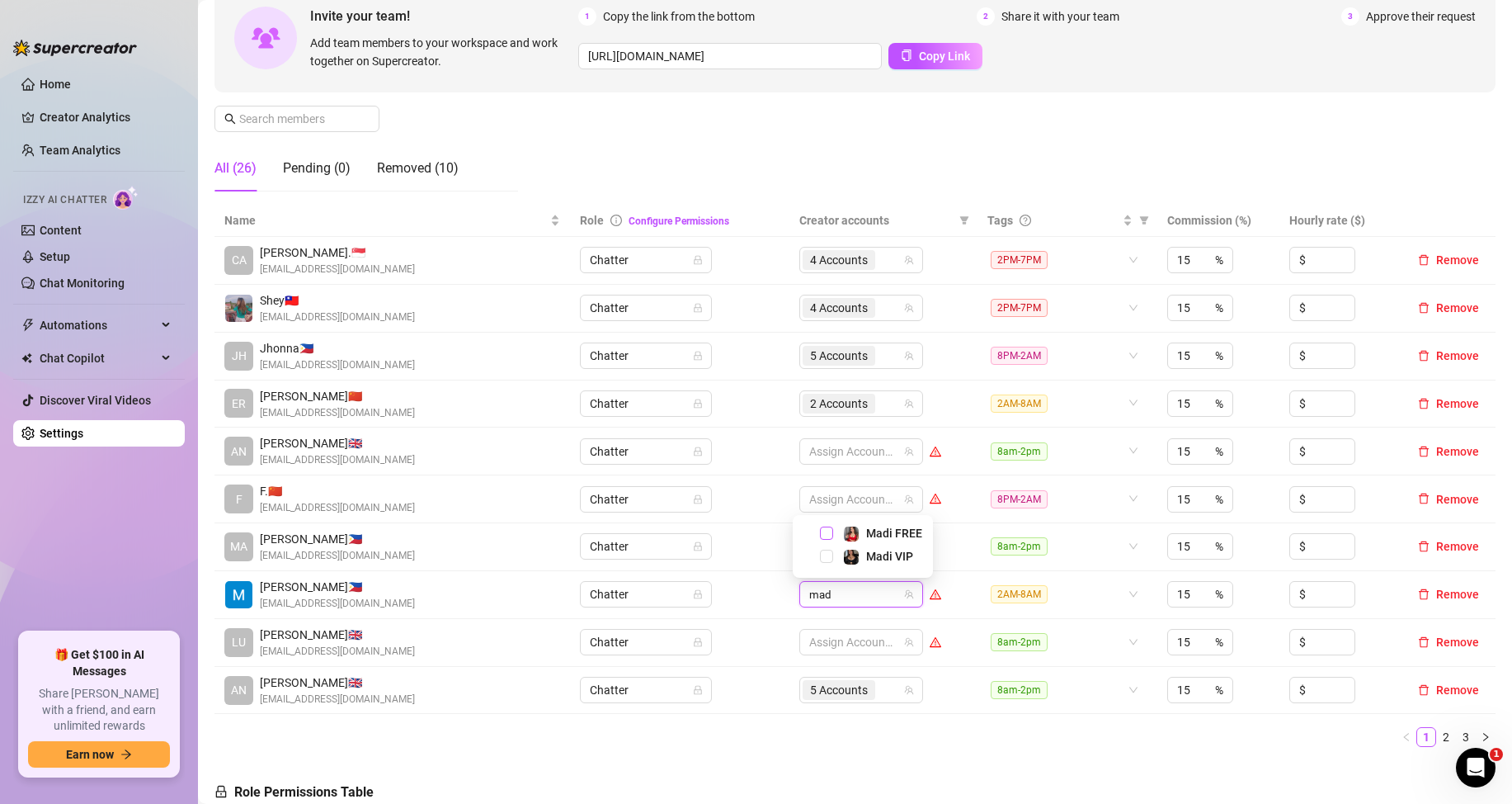
click at [825, 533] on span "Select tree node" at bounding box center [827, 533] width 13 height 13
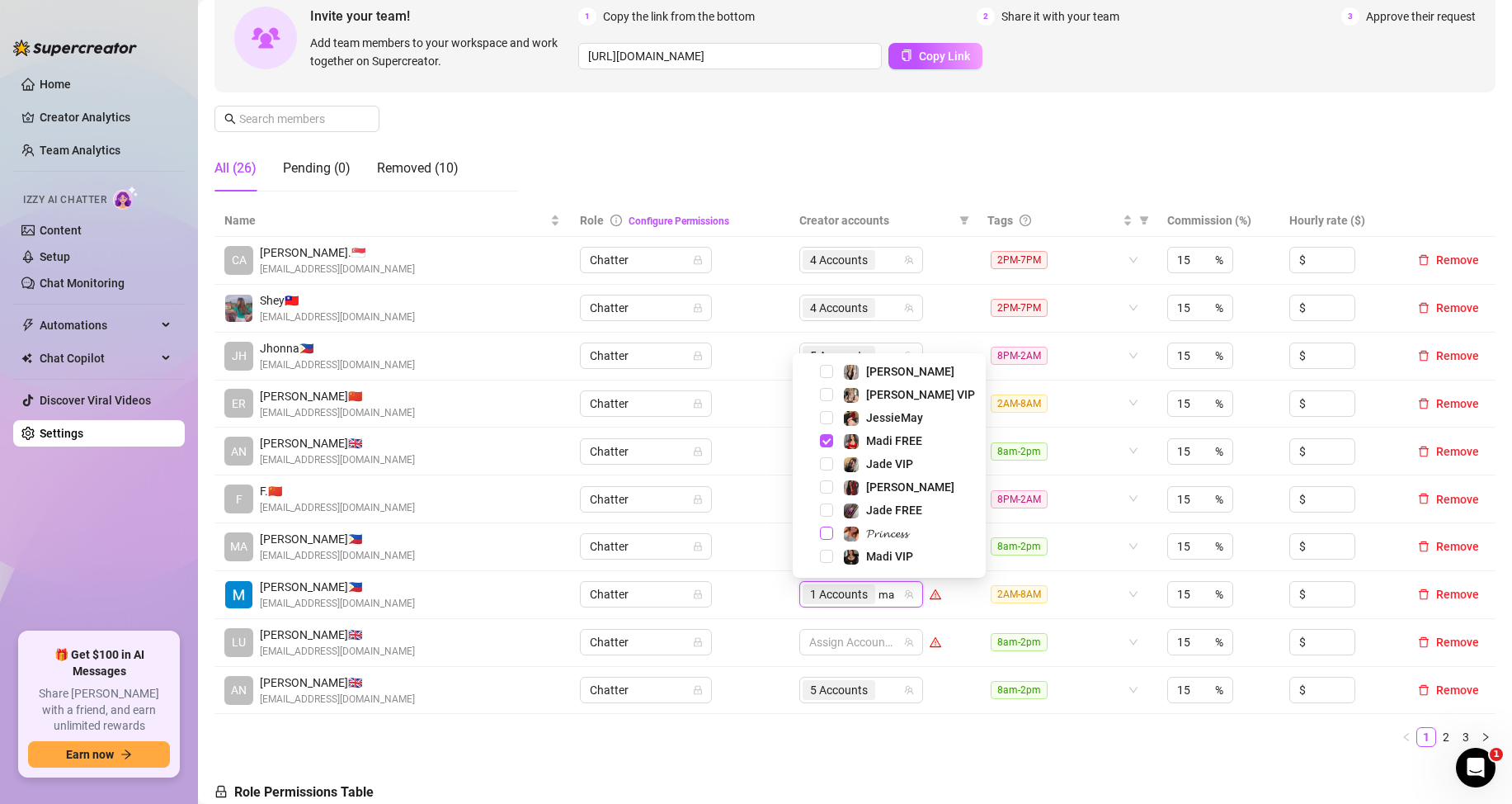
type input "mad"
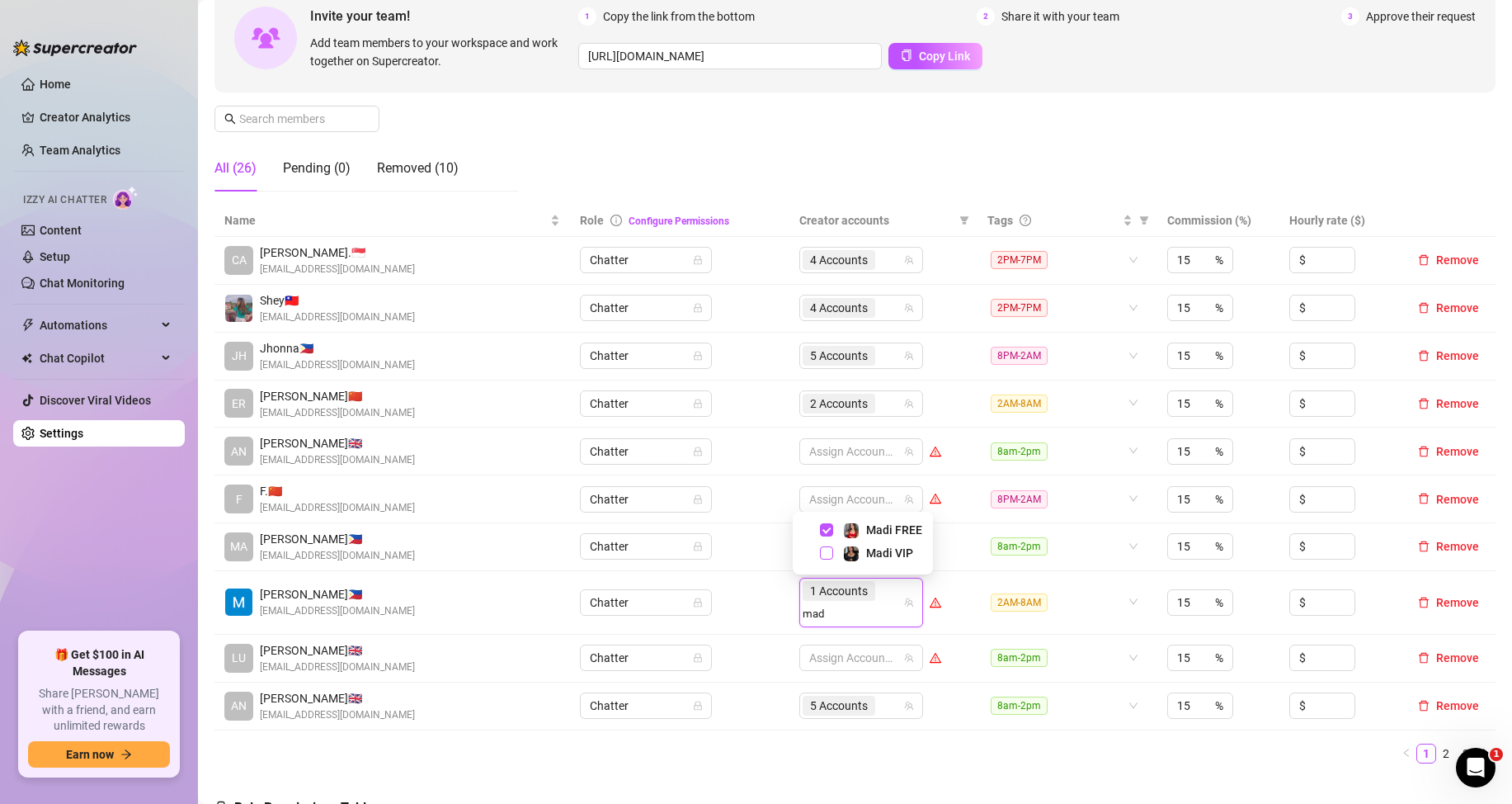
click at [826, 555] on span "Select tree node" at bounding box center [827, 553] width 13 height 13
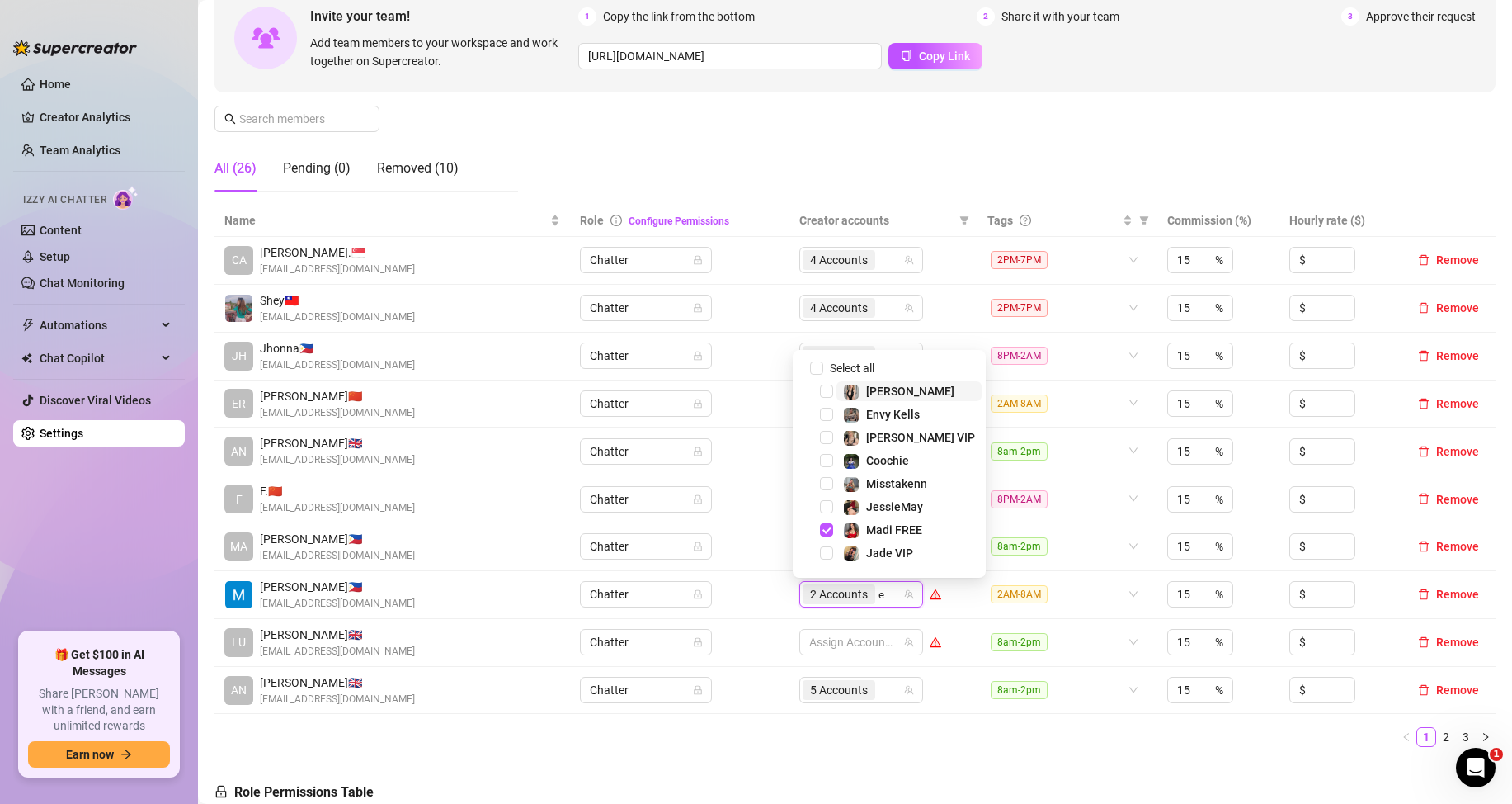
type input "en"
click at [821, 487] on span "Select tree node" at bounding box center [827, 487] width 13 height 13
drag, startPoint x: 1203, startPoint y: 777, endPoint x: 1381, endPoint y: 729, distance: 184.4
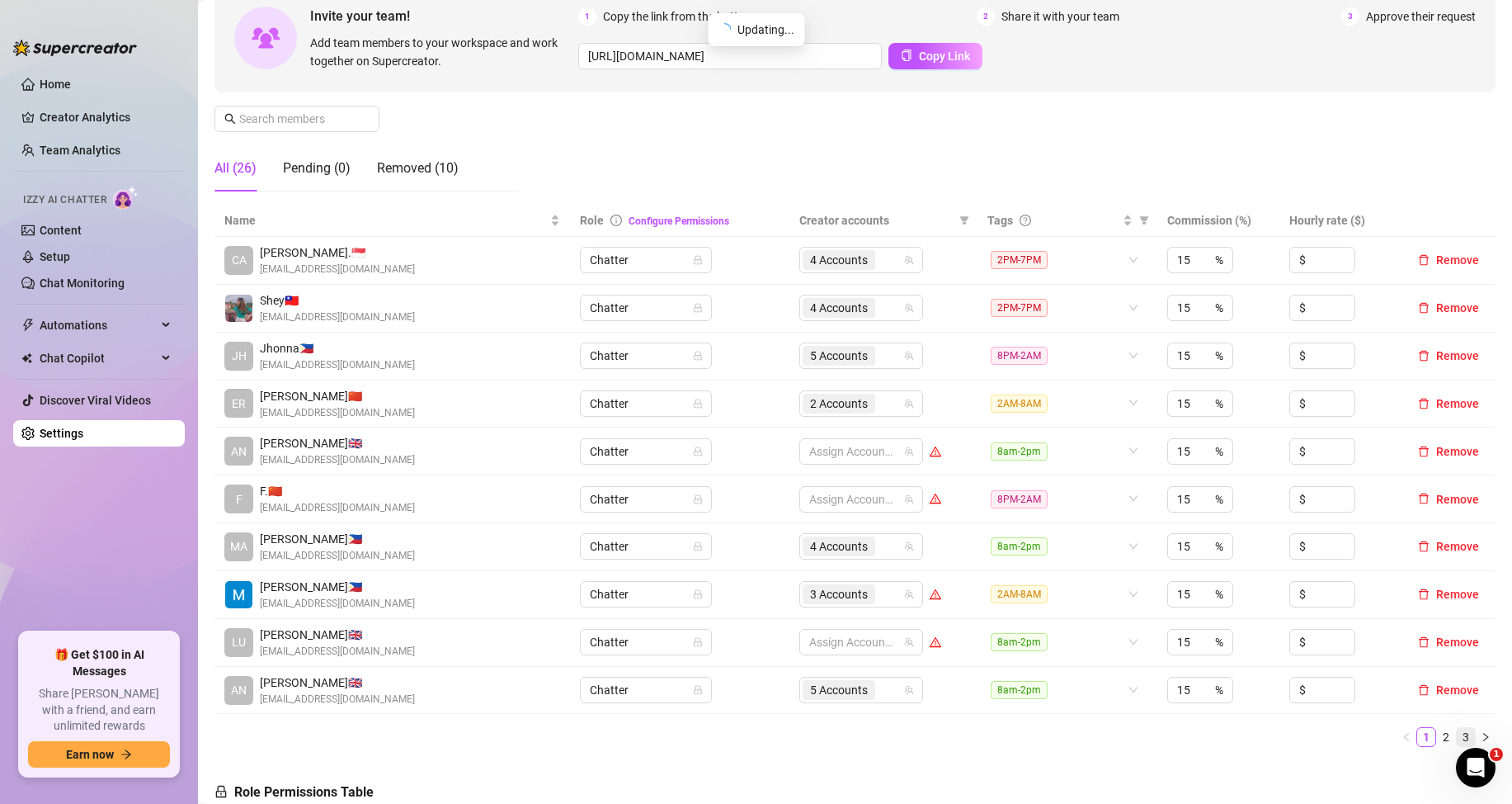
click at [1457, 738] on link "3" at bounding box center [1466, 737] width 18 height 18
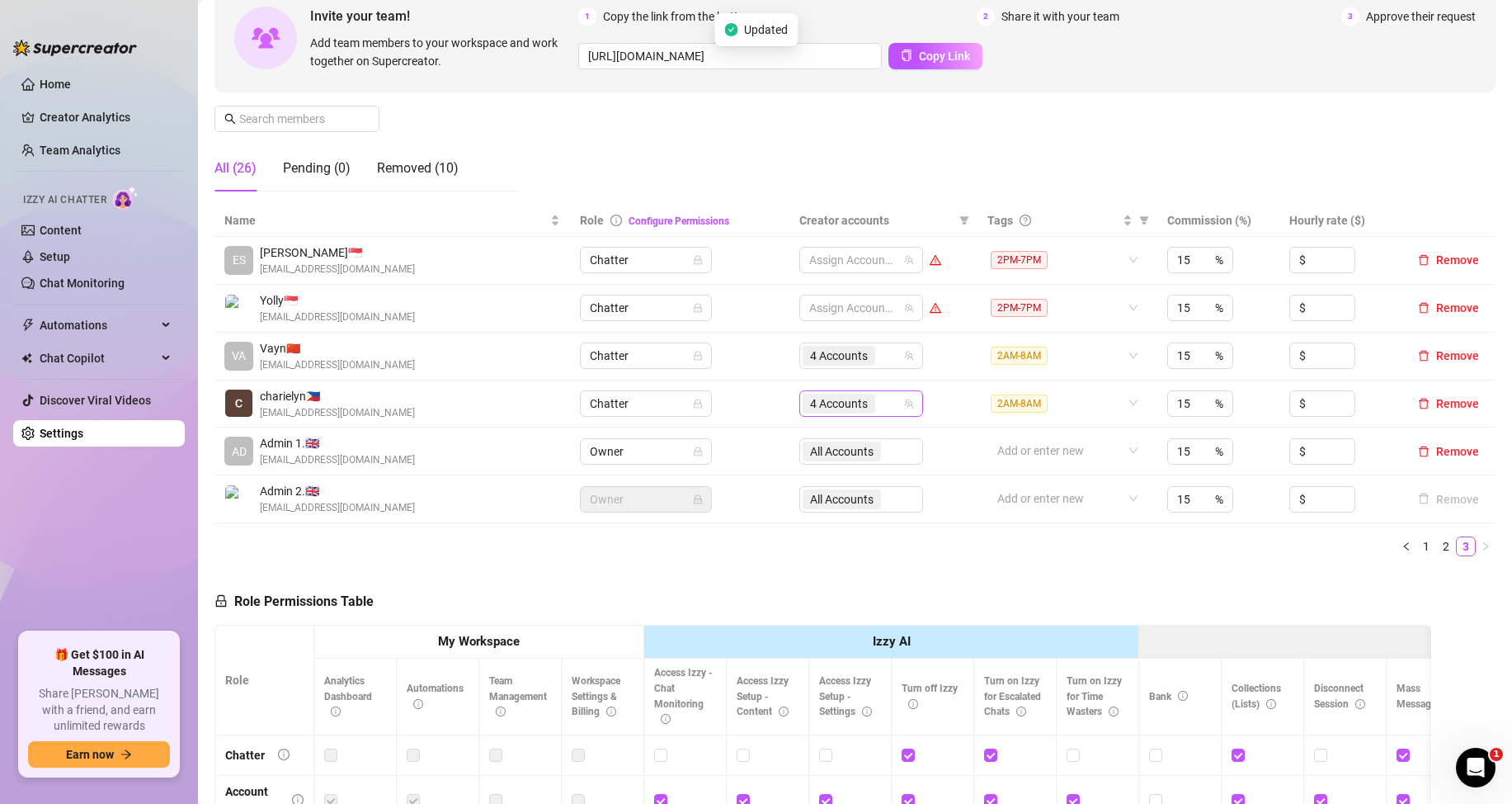
click at [879, 400] on input "search" at bounding box center [881, 404] width 3 height 20
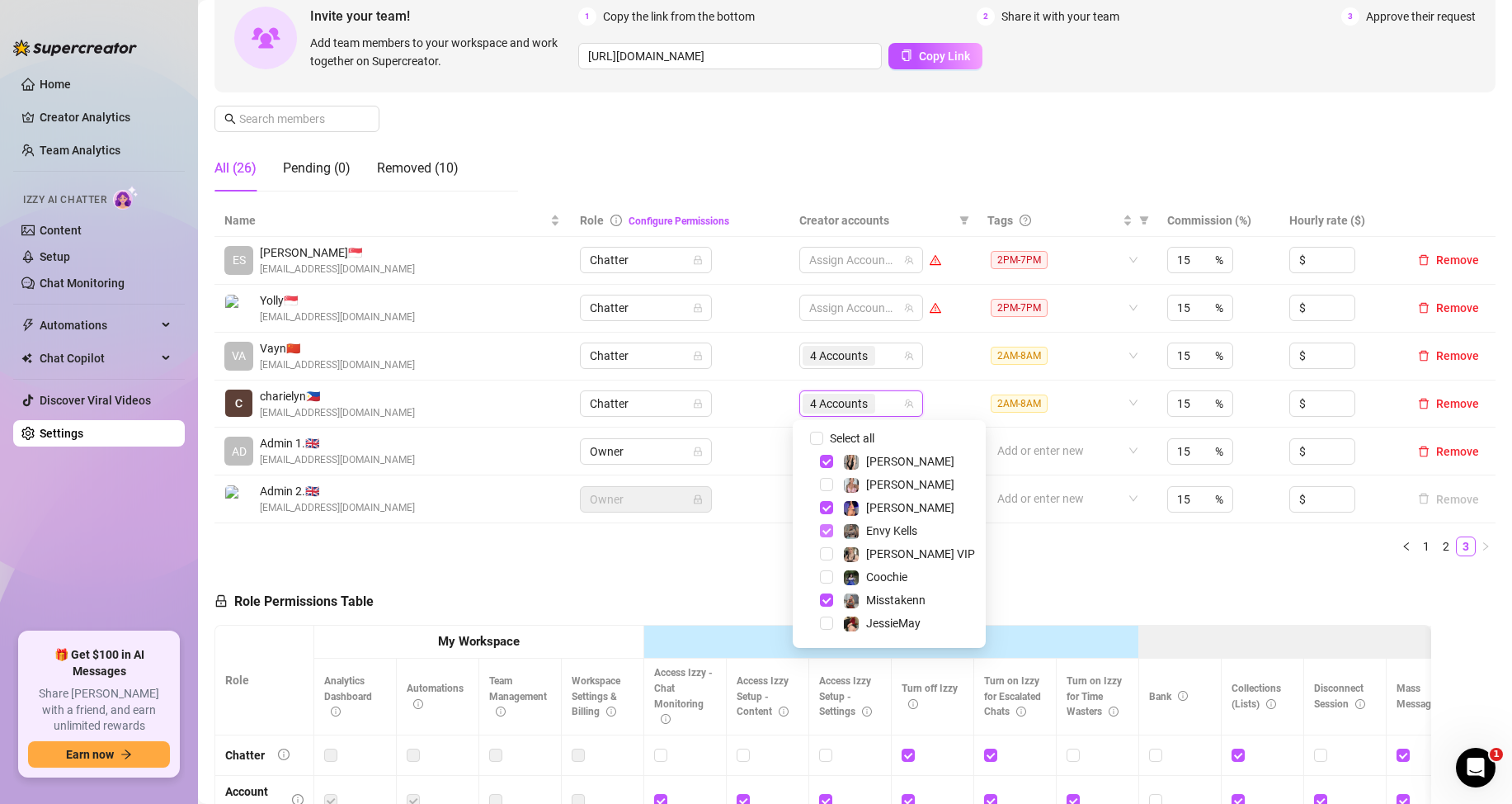
click at [827, 530] on span "Select tree node" at bounding box center [827, 530] width 13 height 13
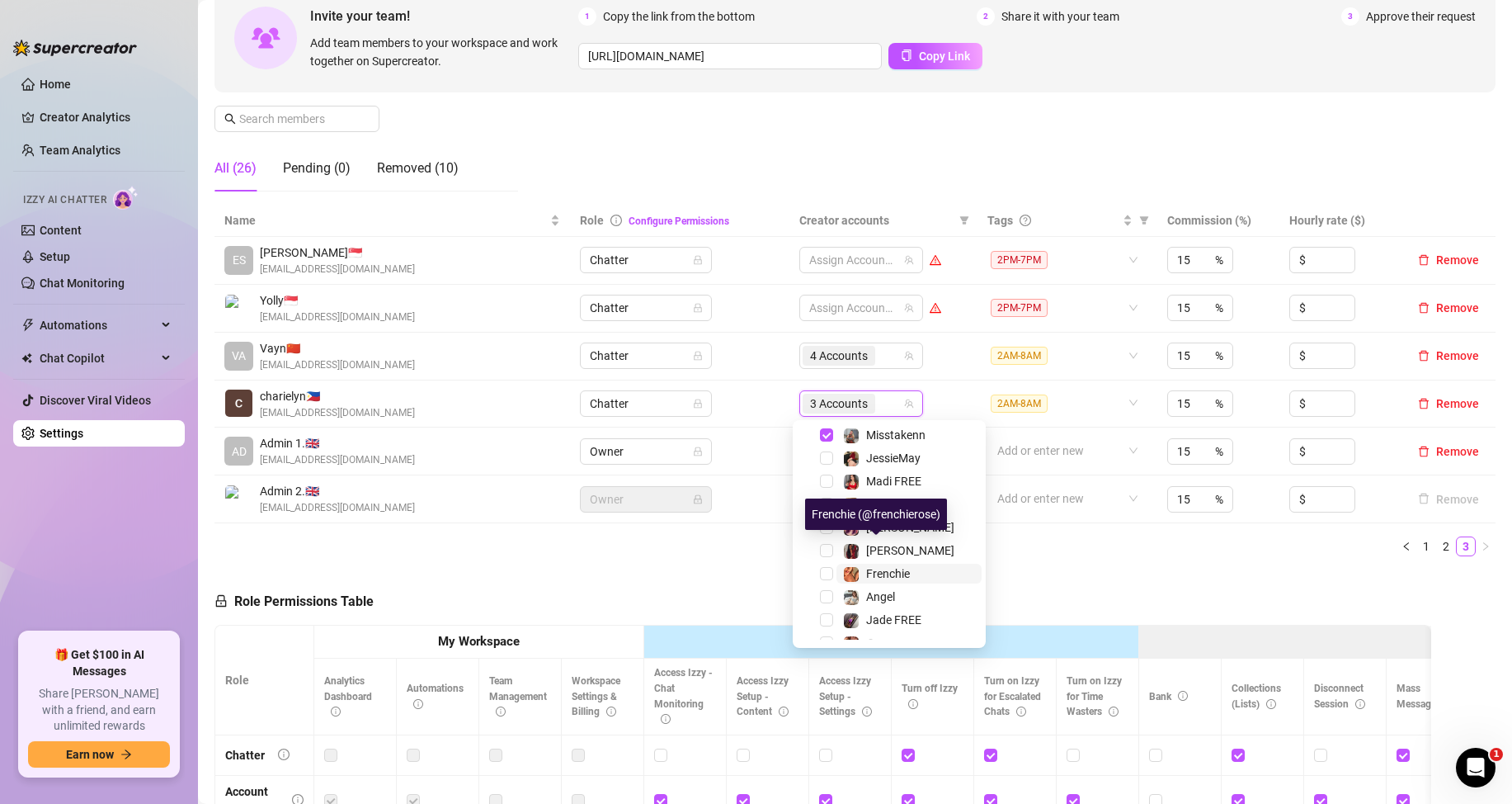
scroll to position [205, 0]
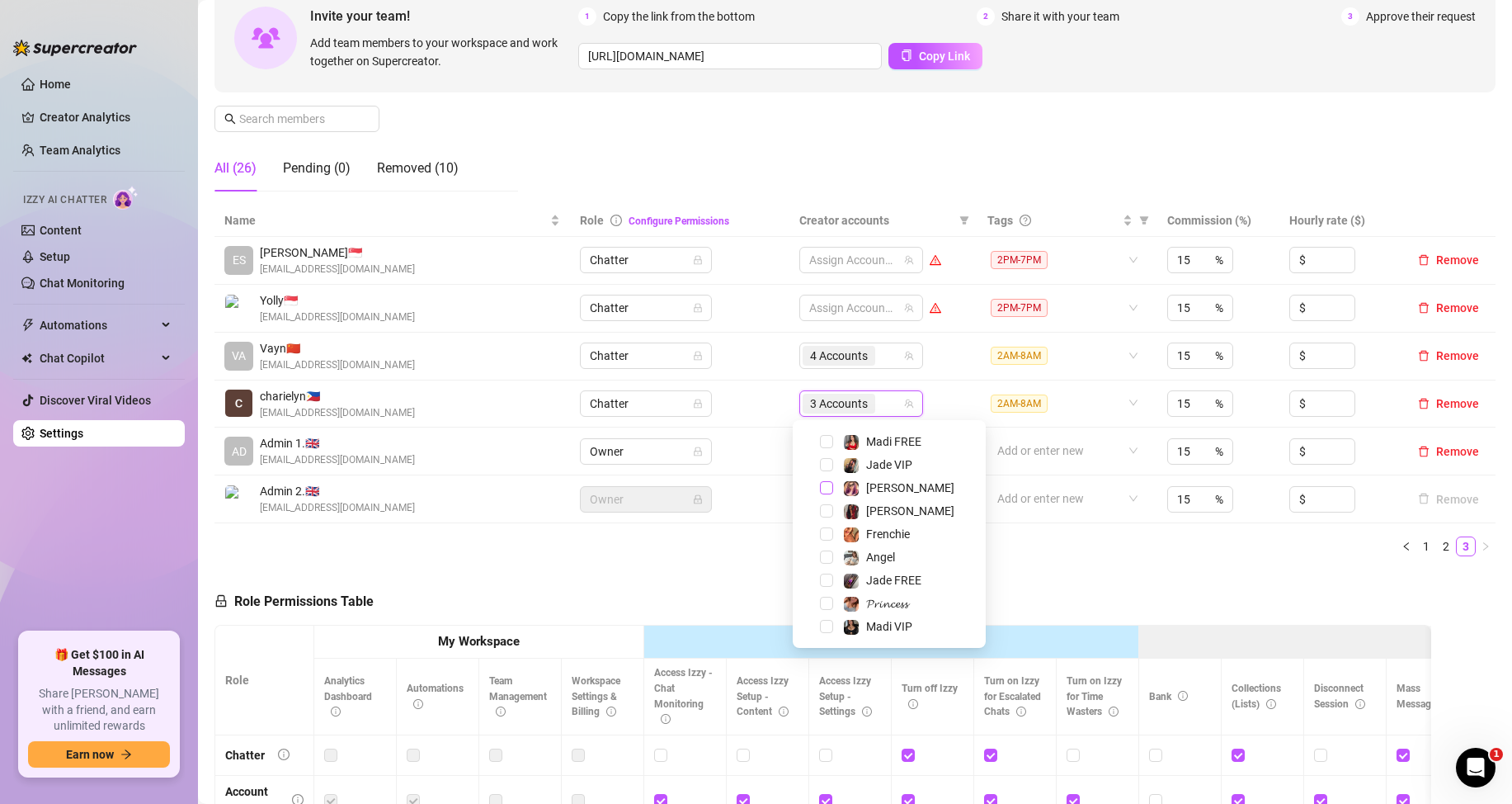
click at [829, 487] on span "Select tree node" at bounding box center [827, 488] width 13 height 13
click at [1077, 575] on div "Role Permissions Table Role My Workspace Izzy AI OnlyFans Side Menu OnlyFans Ch…" at bounding box center [823, 804] width 1217 height 469
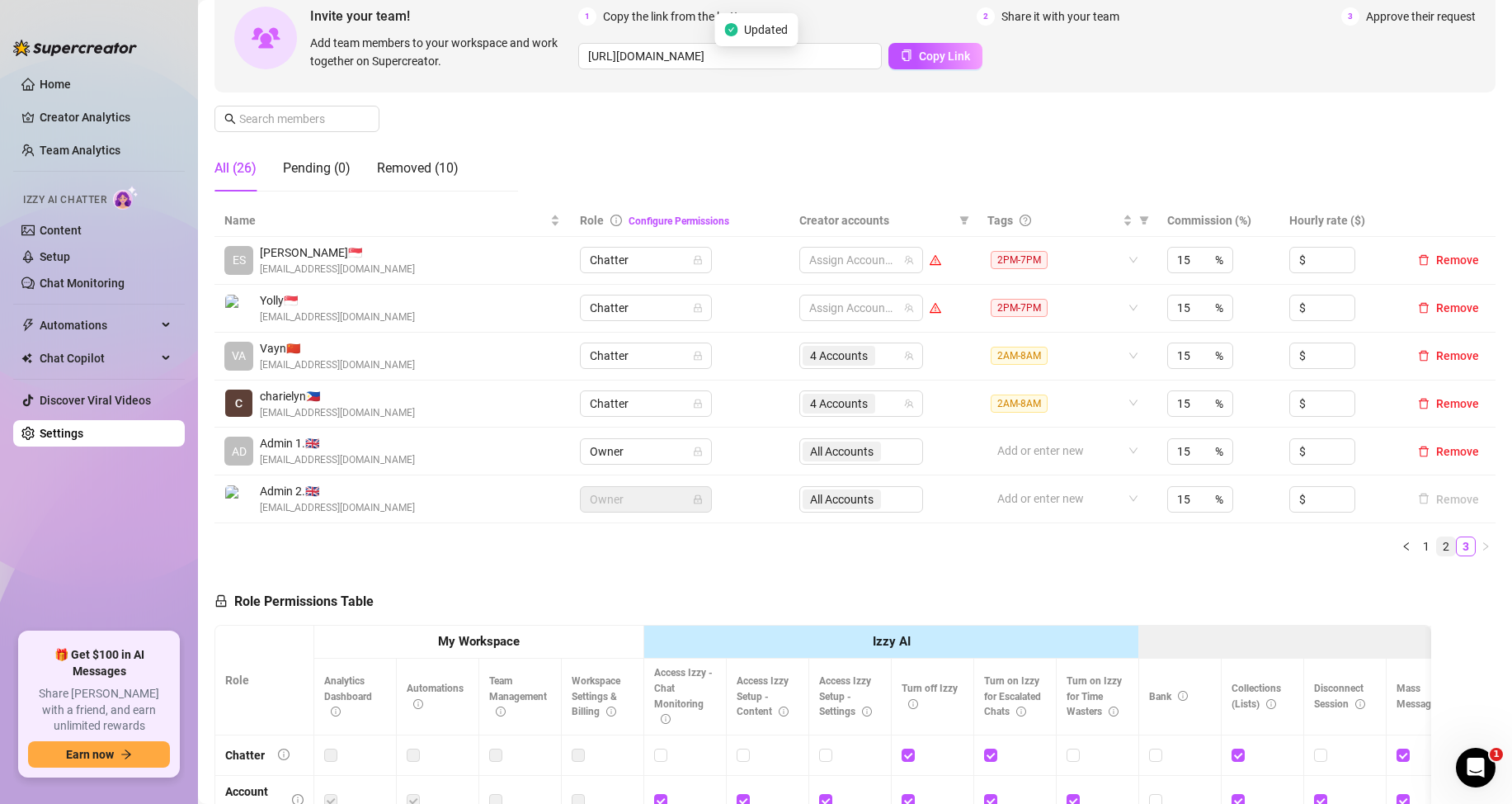
click at [1437, 543] on link "2" at bounding box center [1447, 546] width 18 height 18
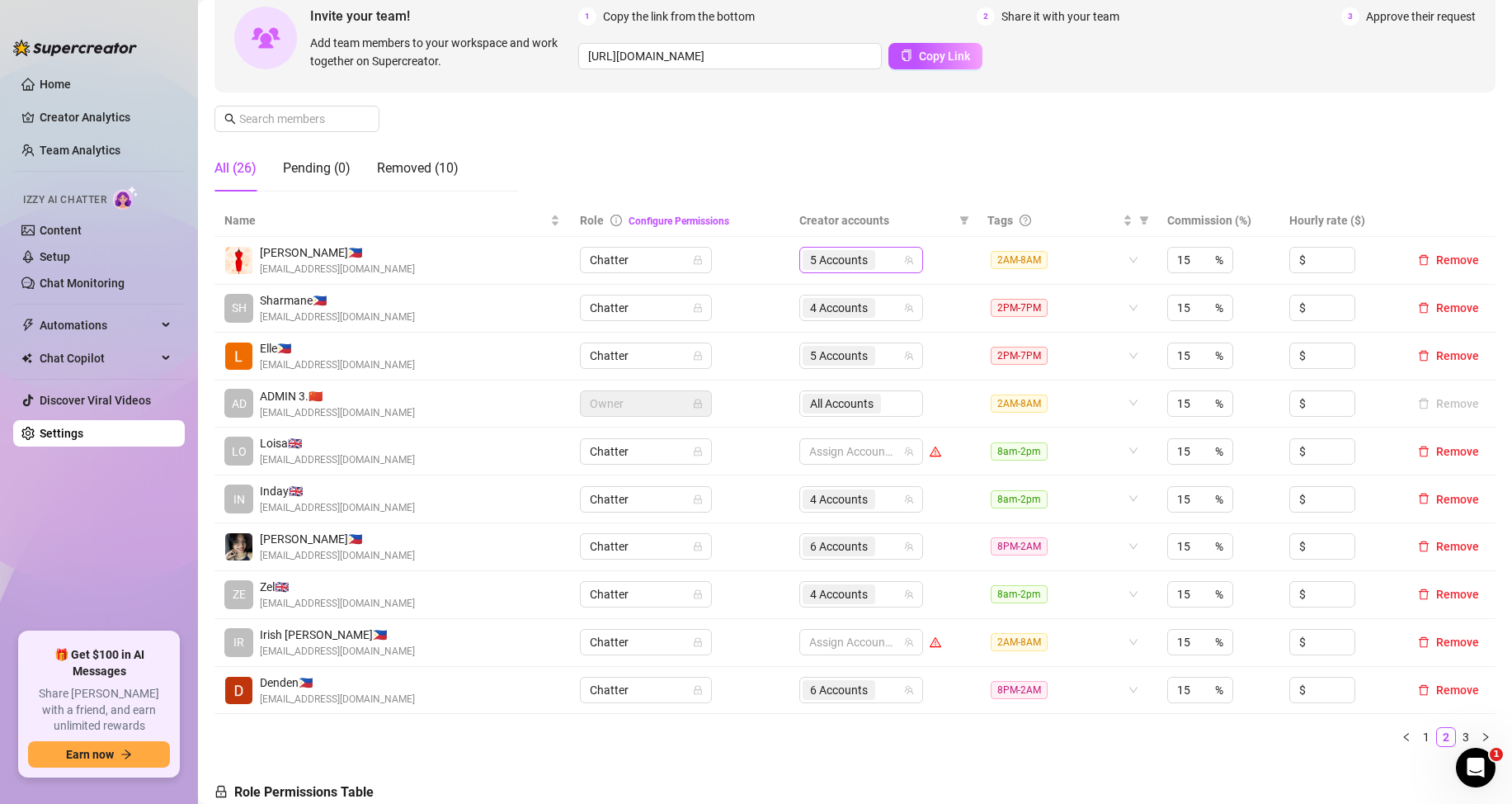
click at [872, 261] on div "5 Accounts" at bounding box center [841, 260] width 76 height 23
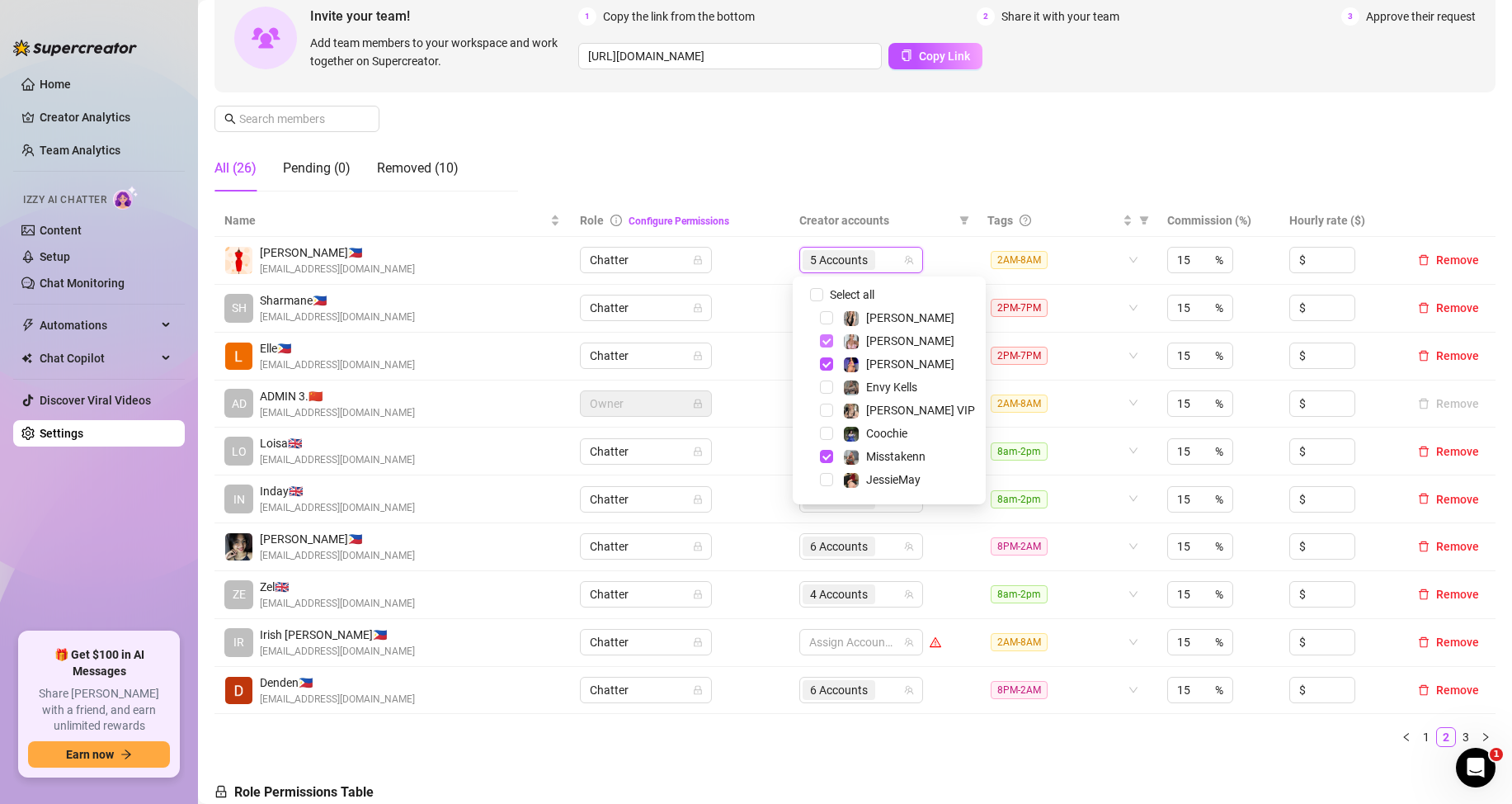
click at [823, 346] on span "Select tree node" at bounding box center [827, 341] width 13 height 13
click at [828, 366] on span "Select tree node" at bounding box center [827, 364] width 13 height 13
click at [824, 458] on span "Select tree node" at bounding box center [827, 457] width 13 height 13
click at [827, 412] on span "Select tree node" at bounding box center [827, 414] width 13 height 13
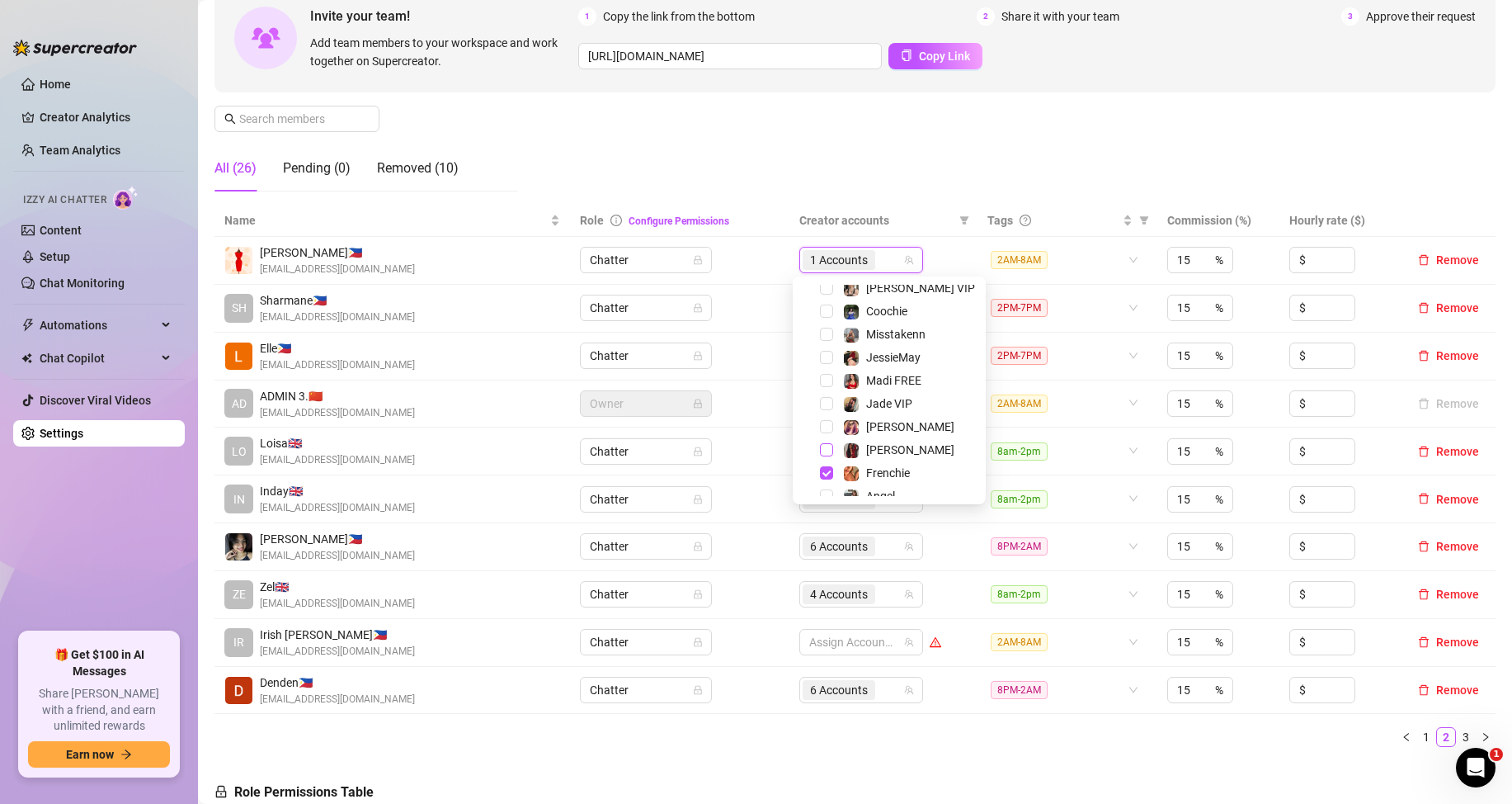
click at [828, 448] on span "Select tree node" at bounding box center [827, 450] width 13 height 13
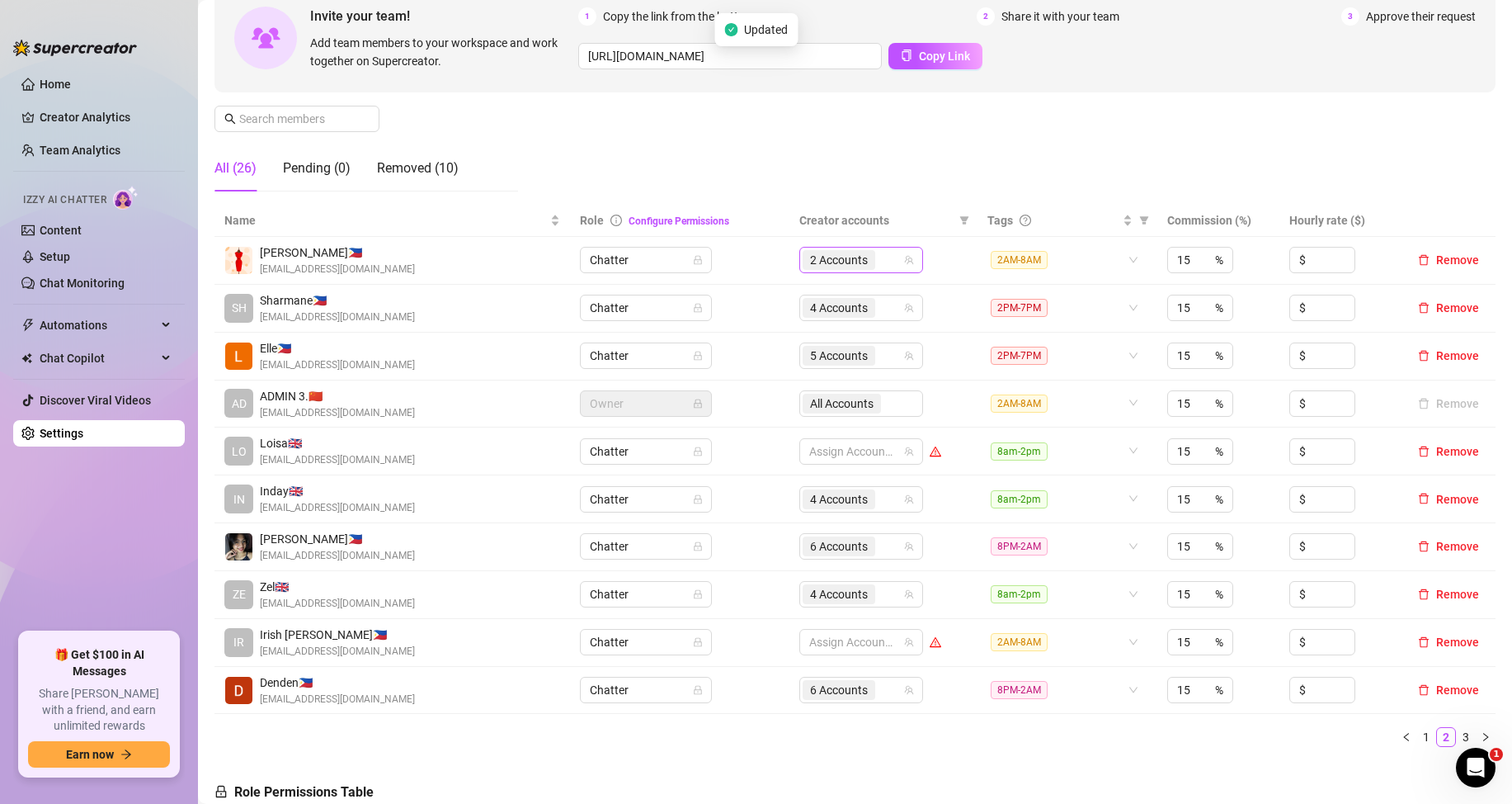
click at [889, 263] on div "2 Accounts" at bounding box center [853, 260] width 99 height 23
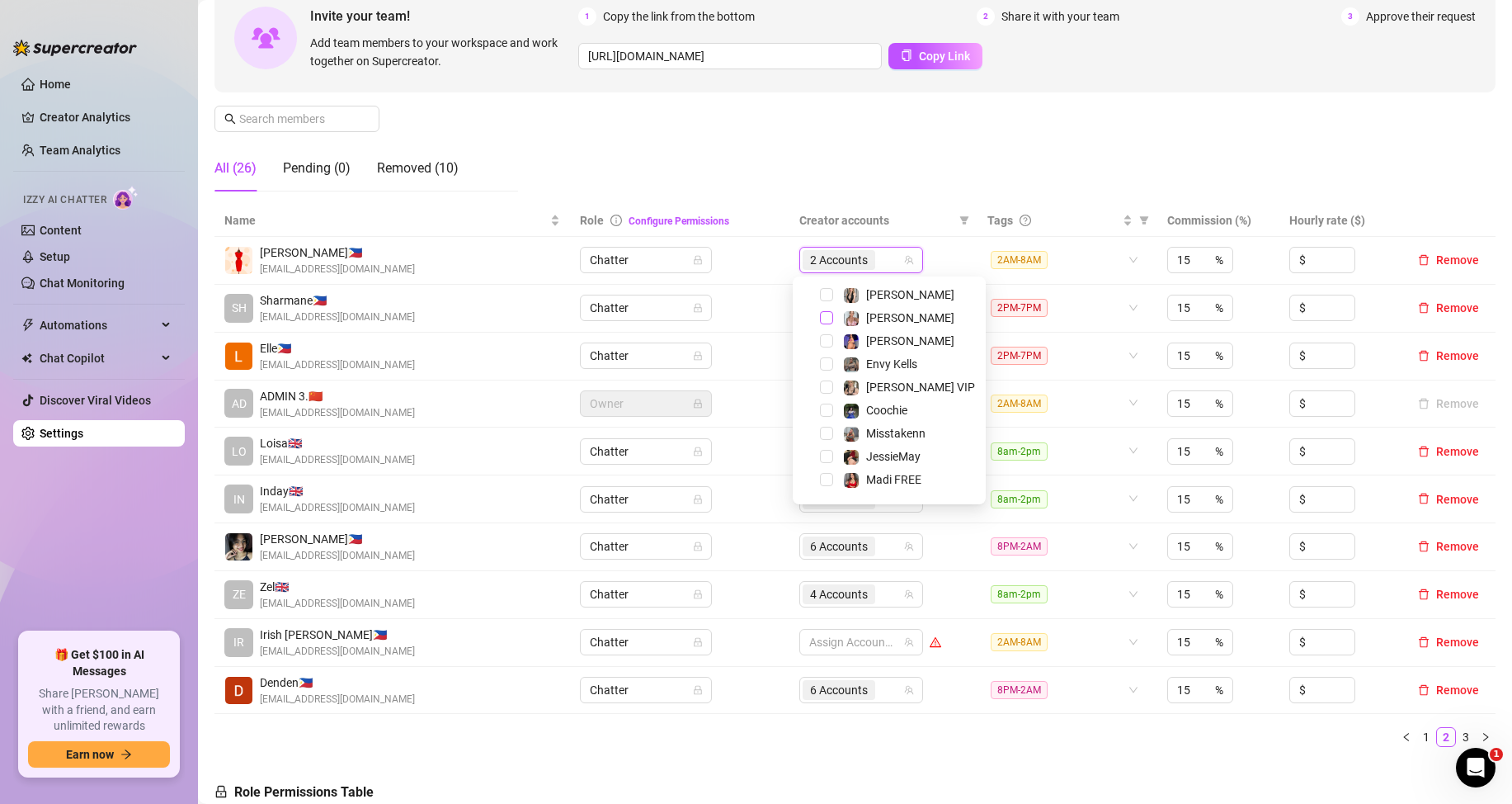
click at [832, 319] on span "Select tree node" at bounding box center [827, 317] width 13 height 13
click at [824, 463] on span "Select tree node" at bounding box center [827, 460] width 13 height 13
click at [915, 729] on ul "1 2 3" at bounding box center [855, 737] width 1282 height 20
